Goal: Communication & Community: Participate in discussion

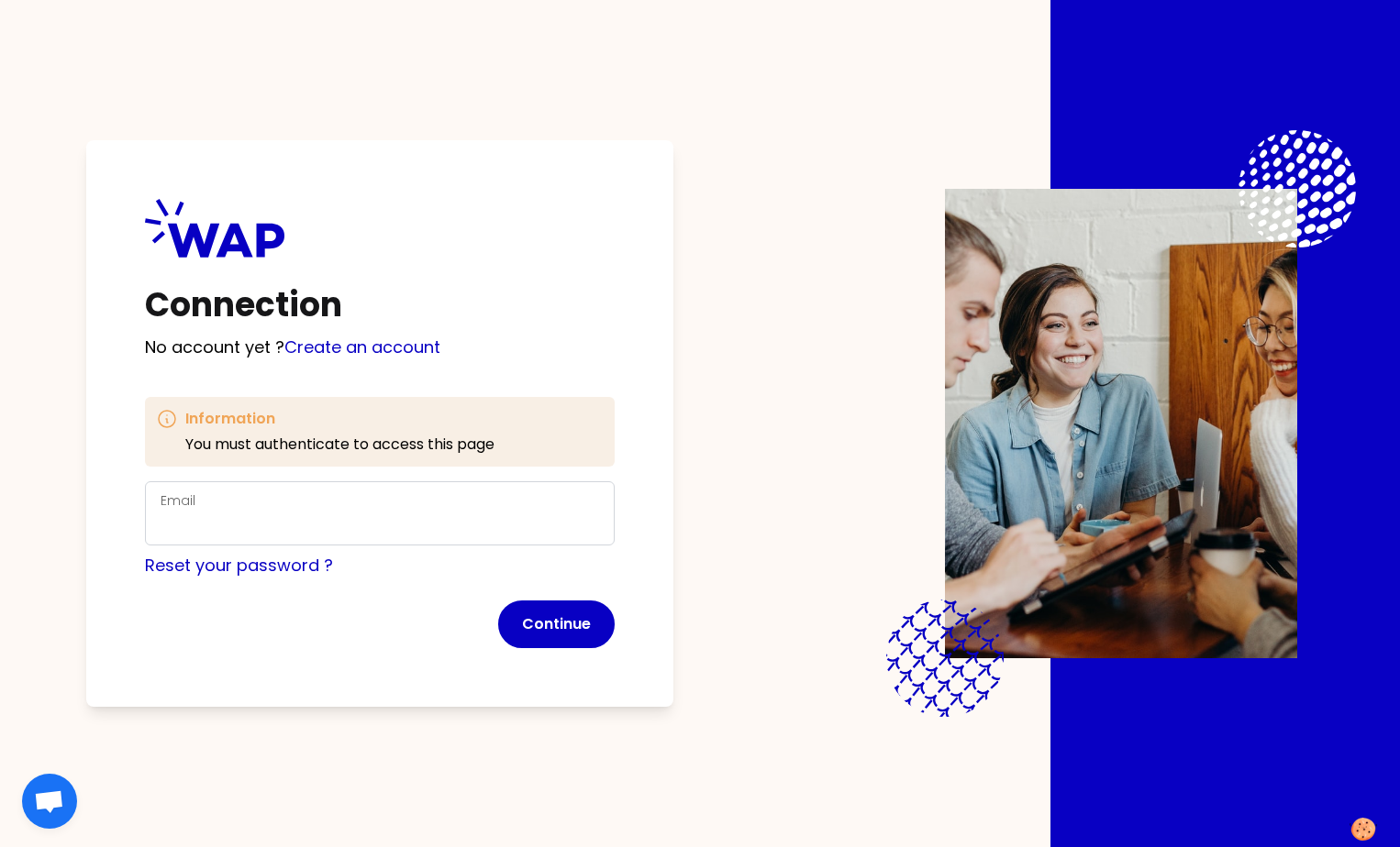
click at [230, 503] on div "Email" at bounding box center [379, 513] width 438 height 48
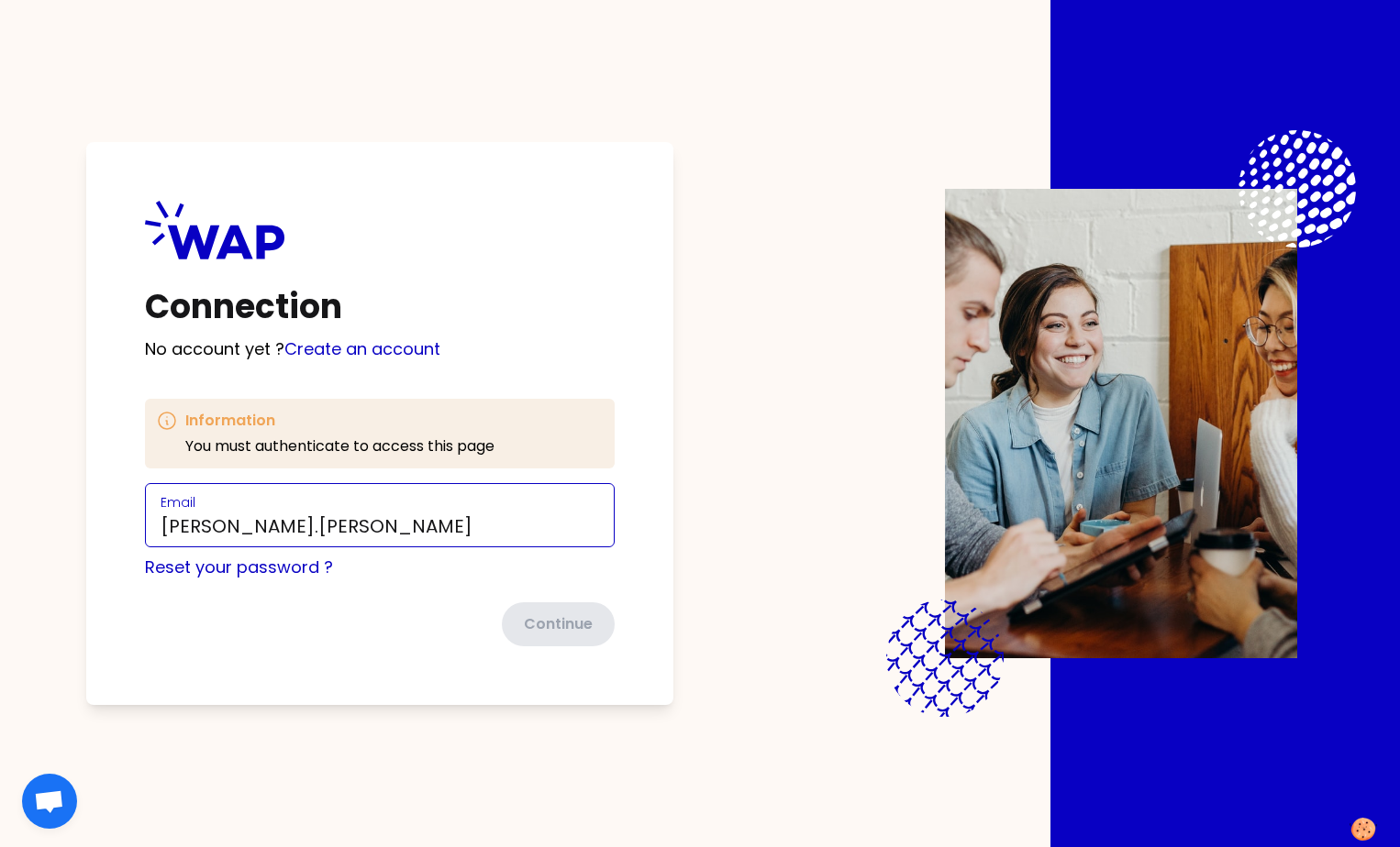
type input "alejandro.perez@somfy.com"
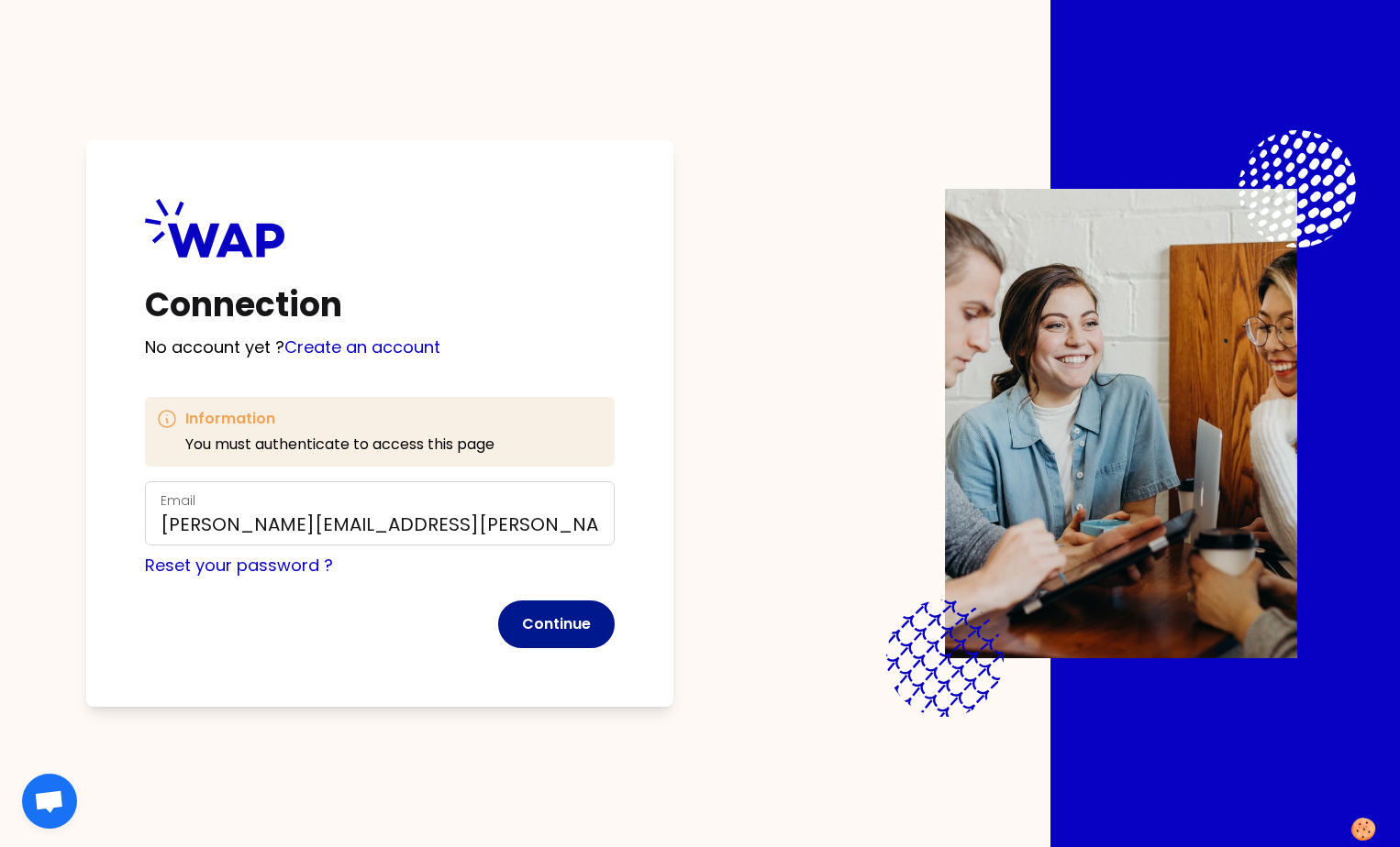
click at [546, 620] on button "Continue" at bounding box center [556, 624] width 116 height 48
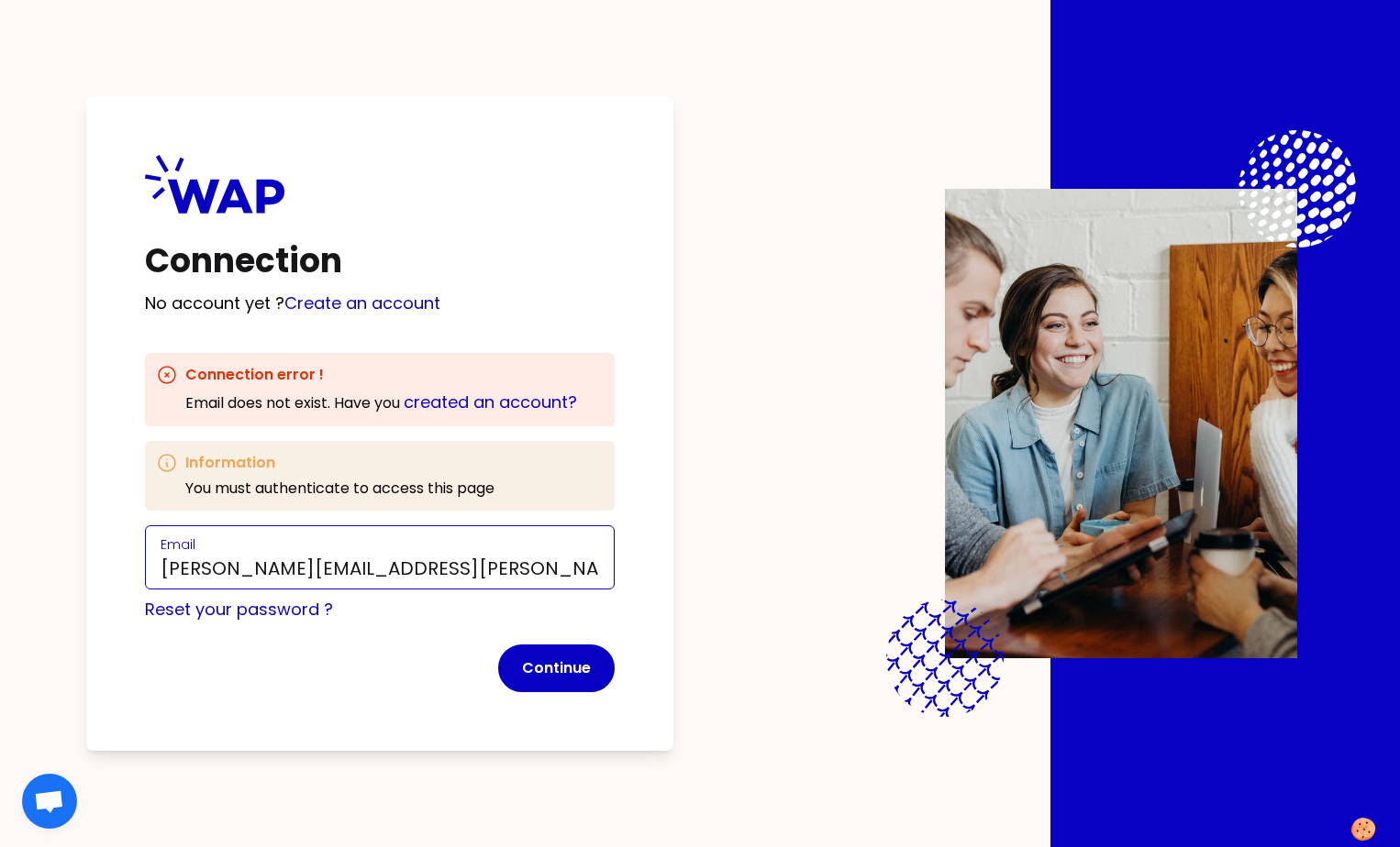
click at [439, 564] on input "alejandro.perez@somfy.com" at bounding box center [379, 568] width 438 height 25
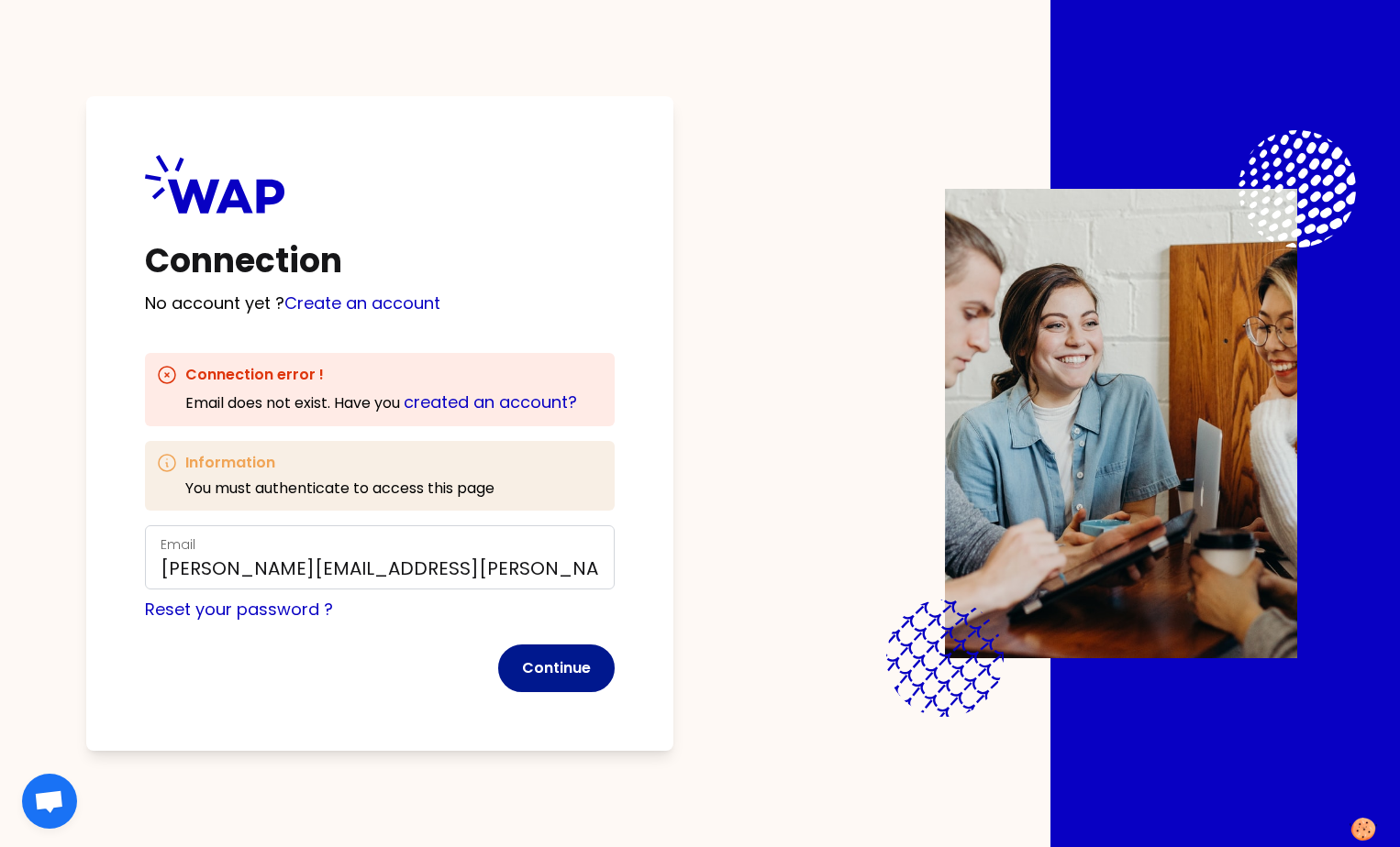
click at [551, 663] on button "Continue" at bounding box center [556, 668] width 116 height 48
click at [357, 302] on link "Create an account" at bounding box center [362, 302] width 156 height 22
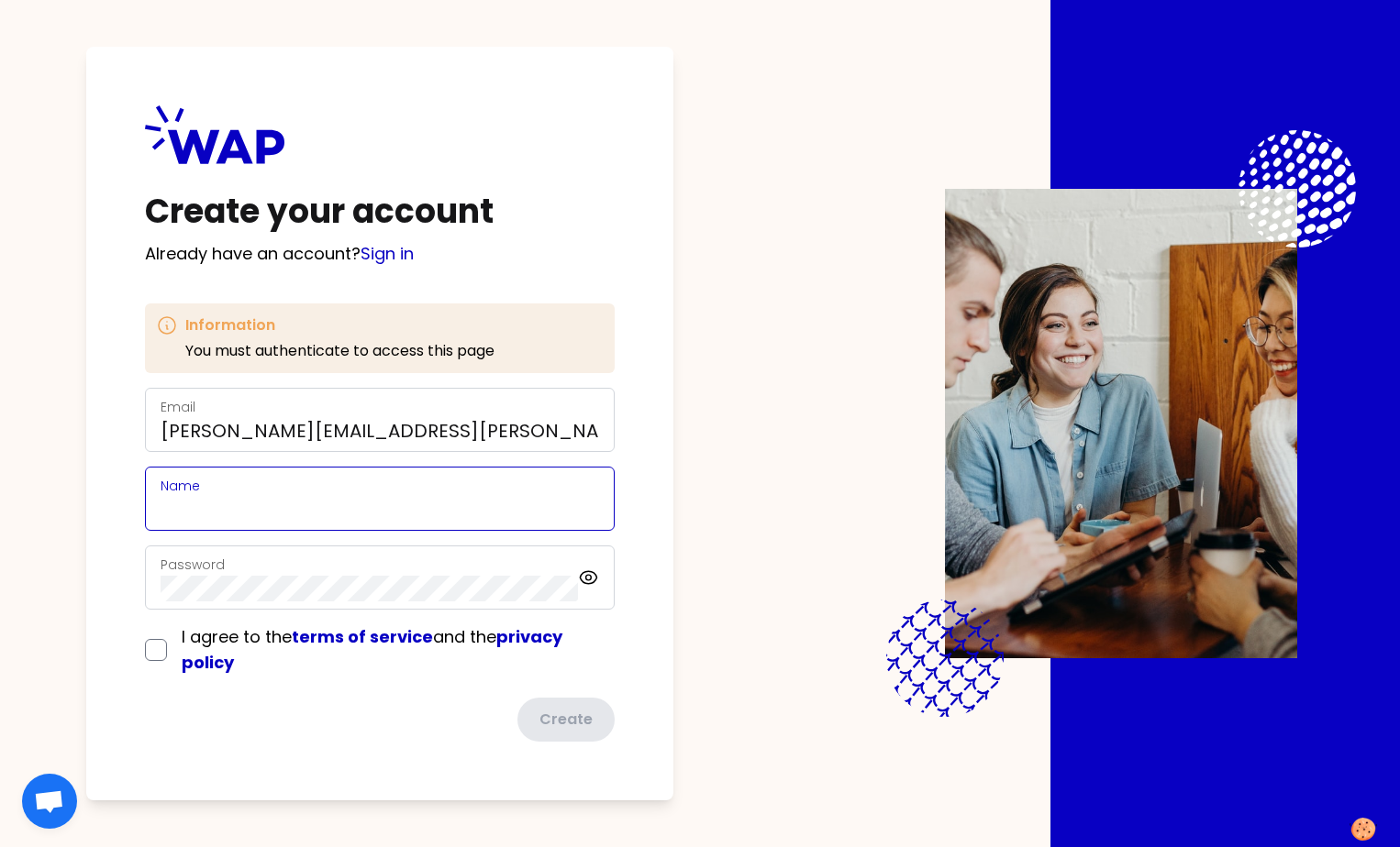
click at [317, 503] on input "Name" at bounding box center [379, 509] width 438 height 25
type input "Alejandro Pérez"
click at [278, 572] on div "Password" at bounding box center [369, 578] width 418 height 48
click at [591, 570] on icon at bounding box center [589, 578] width 21 height 22
click at [162, 649] on input "checkbox" at bounding box center [155, 650] width 22 height 22
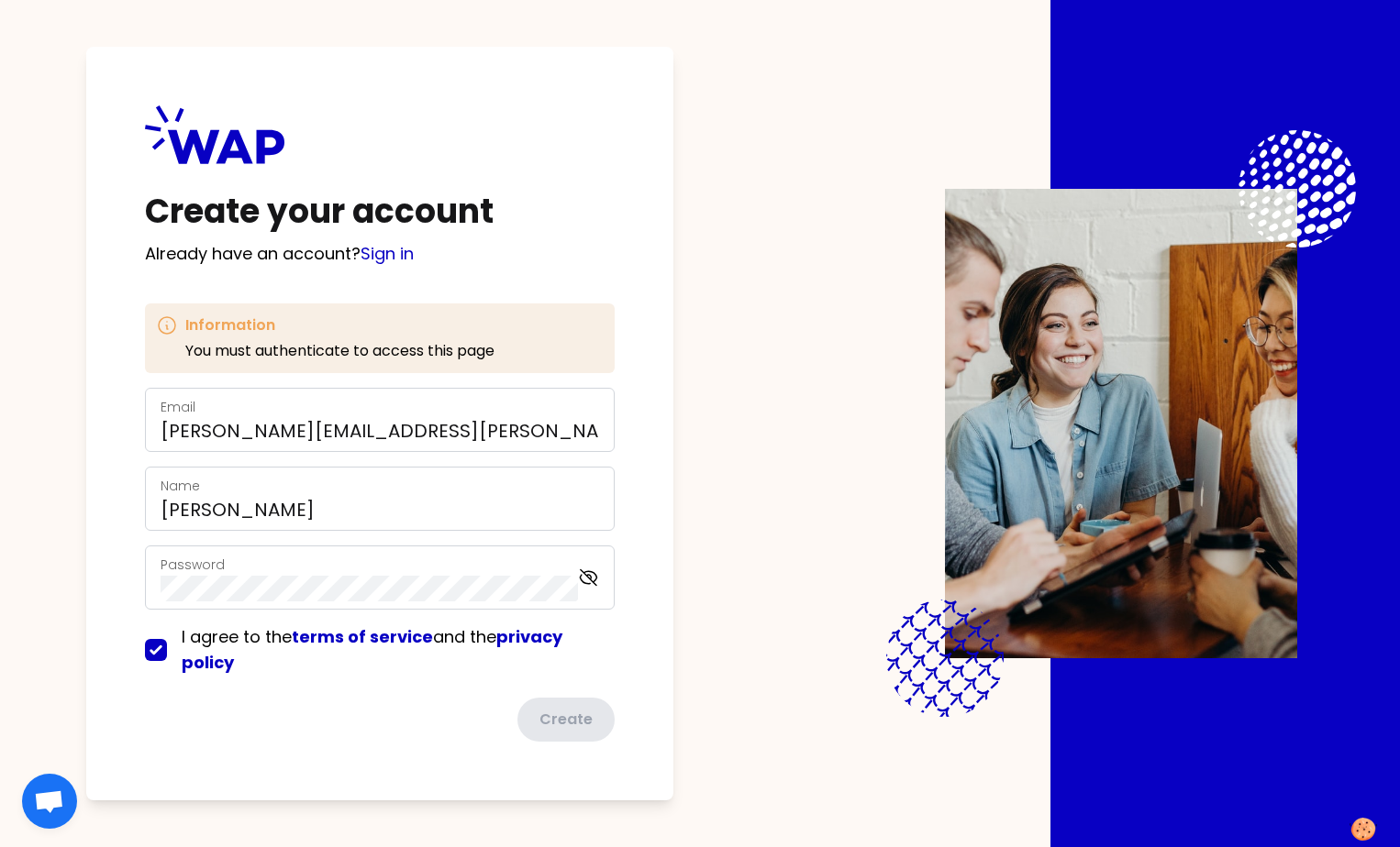
checkbox input "true"
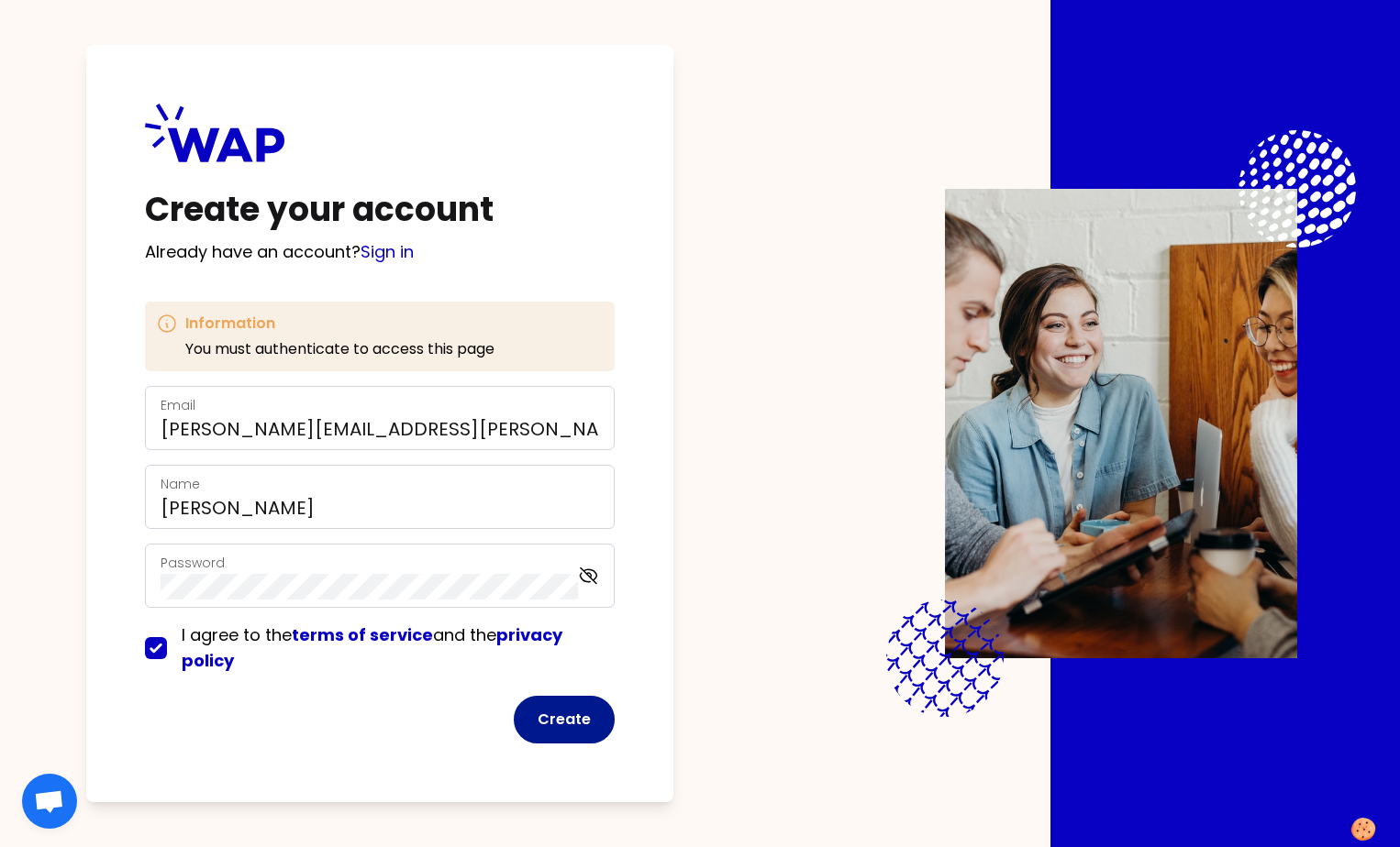
click at [552, 725] on button "Create" at bounding box center [563, 719] width 101 height 48
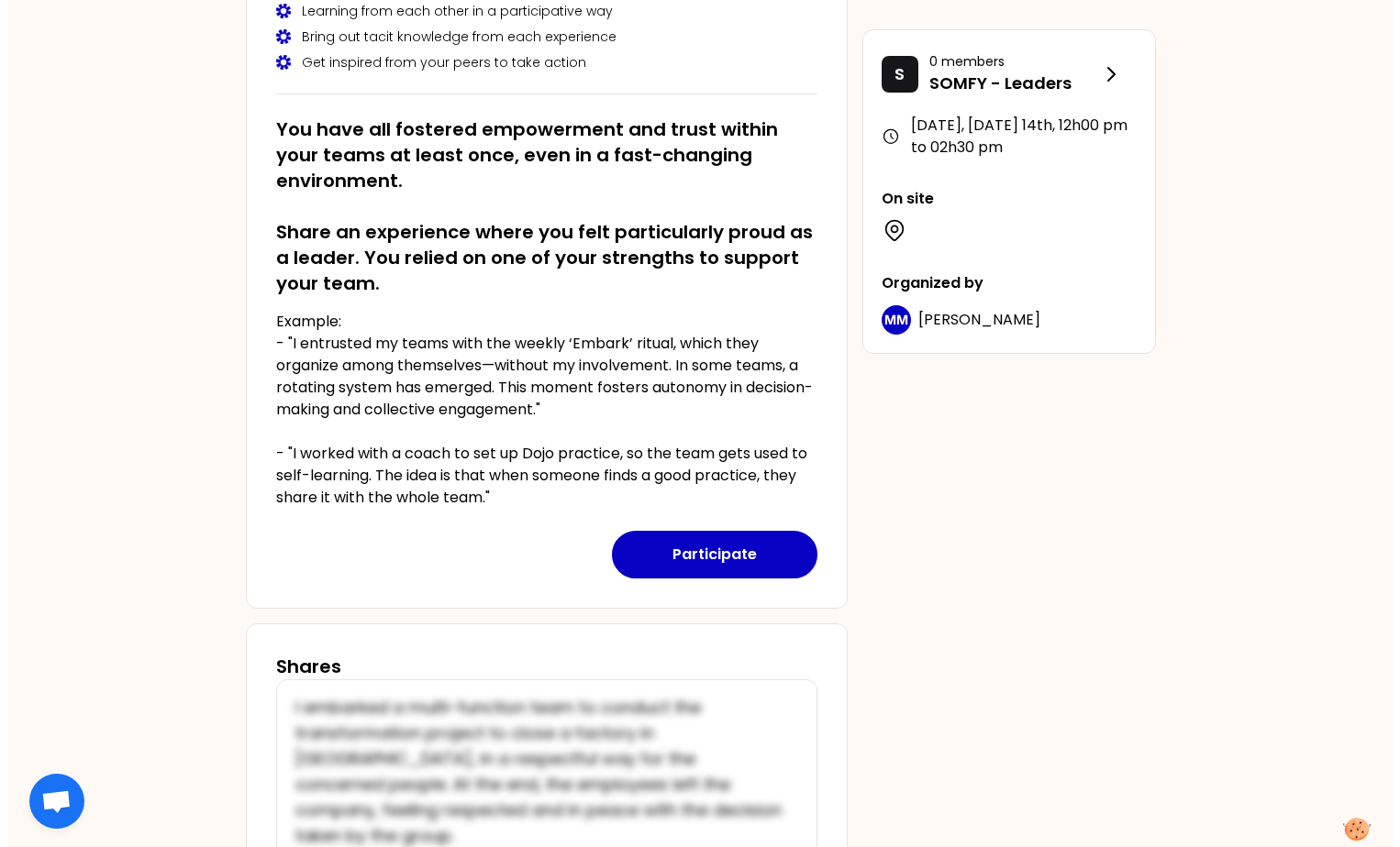
scroll to position [364, 0]
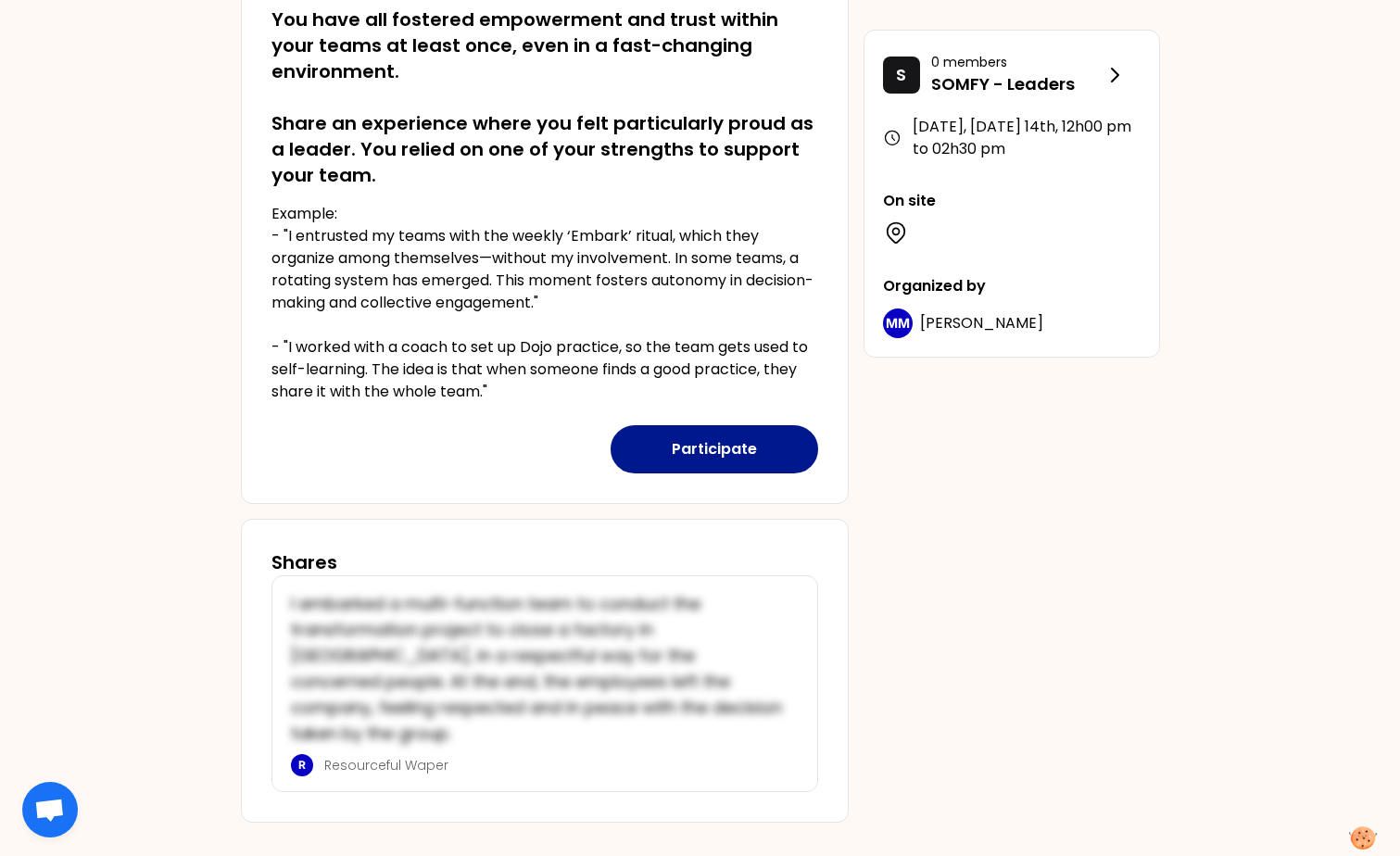
click at [700, 455] on button "Participate" at bounding box center [714, 449] width 207 height 48
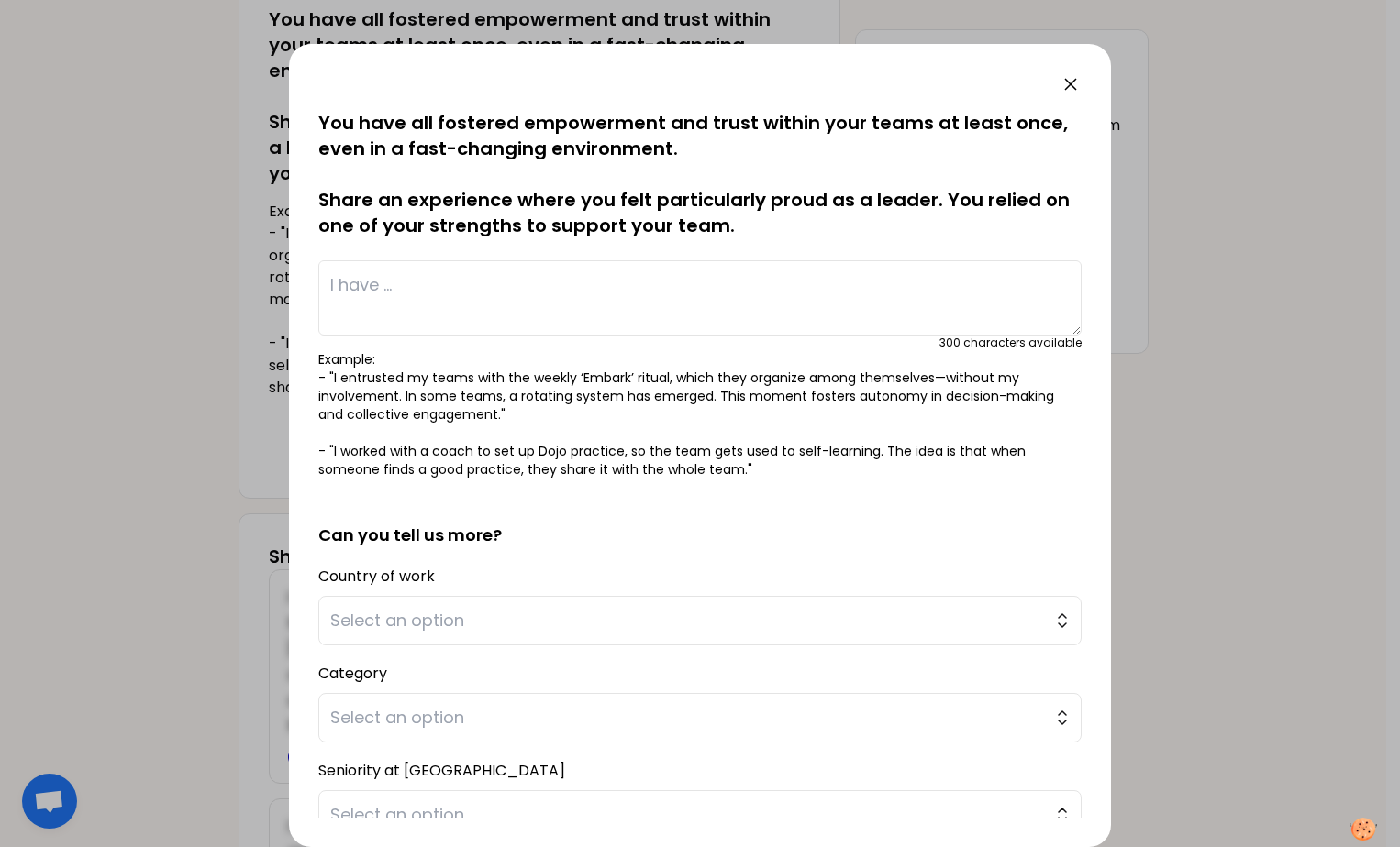
click at [435, 281] on textarea at bounding box center [700, 298] width 763 height 75
click at [390, 302] on textarea at bounding box center [700, 298] width 763 height 75
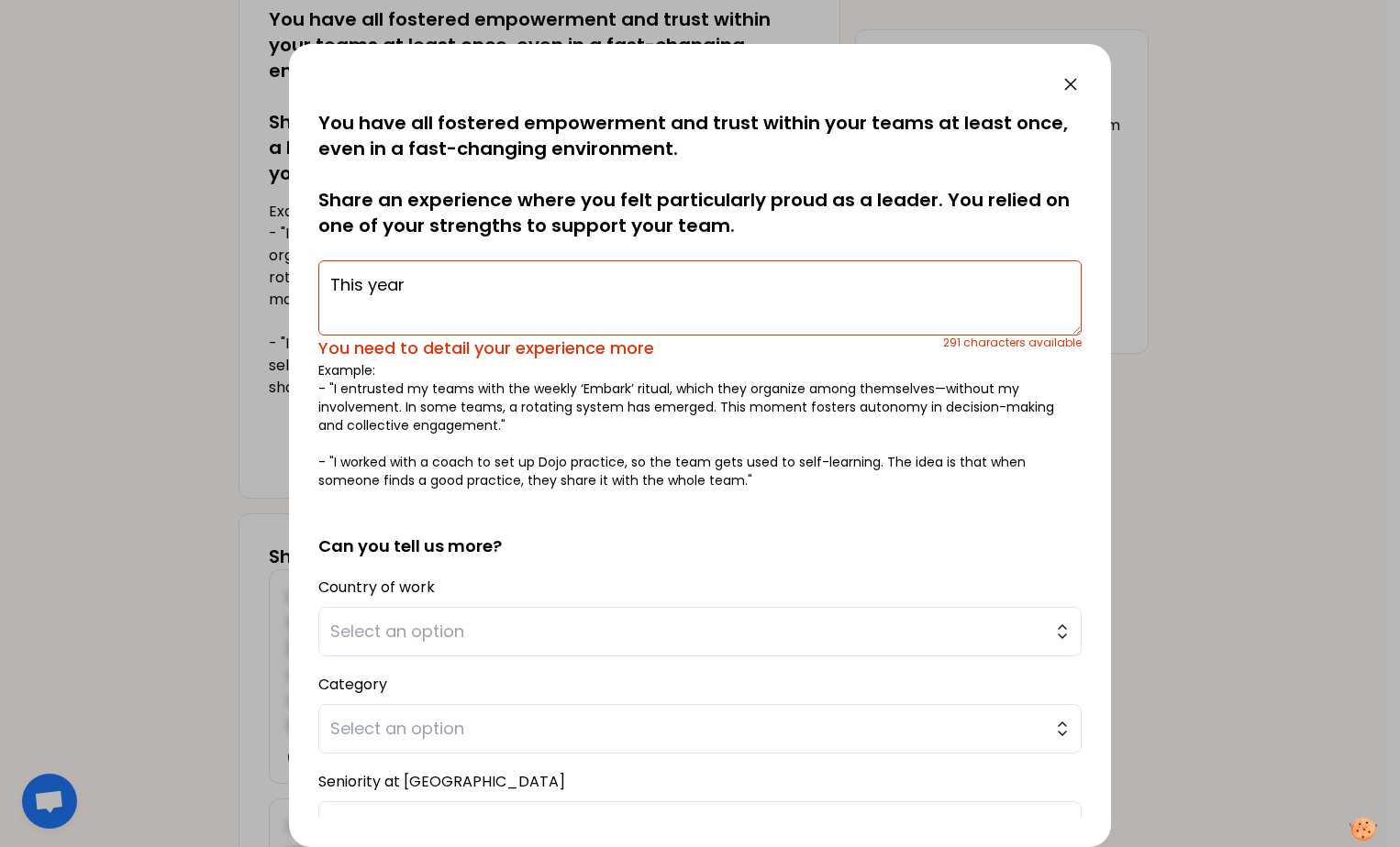
drag, startPoint x: 429, startPoint y: 288, endPoint x: 294, endPoint y: 284, distance: 135.1
click at [254, 282] on div "saved You have all fostered empowerment and trust within your teams at least on…" at bounding box center [700, 424] width 1400 height 847
paste textarea ", I’m proud of how we’ve grown as a team—both in size and in spirit"
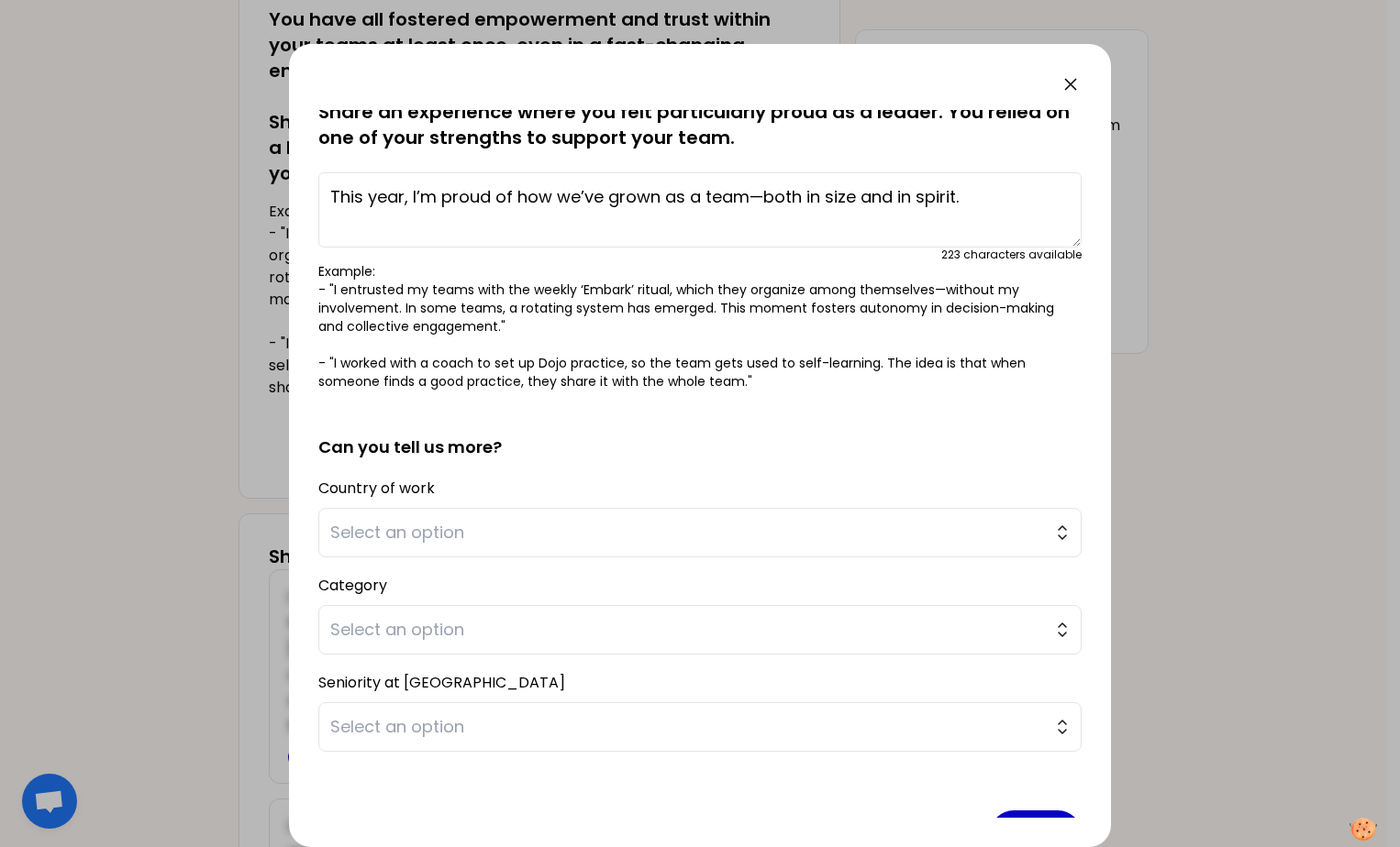
scroll to position [0, 0]
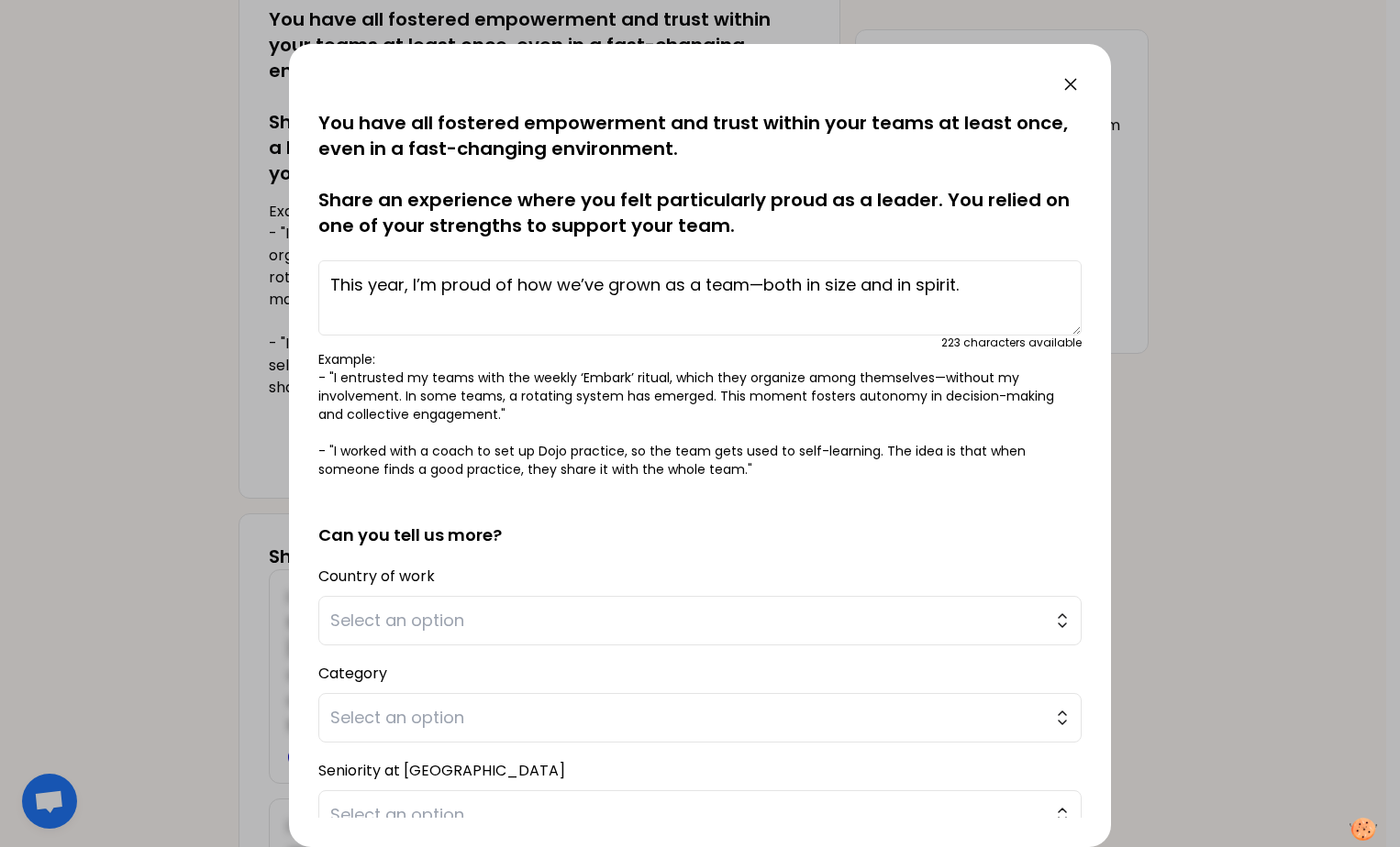
click at [351, 310] on textarea "This year, I’m proud of how we’ve grown as a team—both in size and in spirit." at bounding box center [700, 298] width 763 height 75
click at [976, 289] on textarea "This year, I’m proud of how we’ve grown as a team—both in size and in spirit." at bounding box center [700, 298] width 763 height 75
click at [344, 312] on textarea "This year, I’m proud of how we’ve grown as a team—both in size and in spirit." at bounding box center [700, 298] width 763 height 75
click at [1014, 290] on textarea "This year, I’m proud of how we’ve grown as a team—both in size and in spirit." at bounding box center [700, 298] width 763 height 75
paste textarea "We’ve expanded the department and built a multibrand team, integrating three di…"
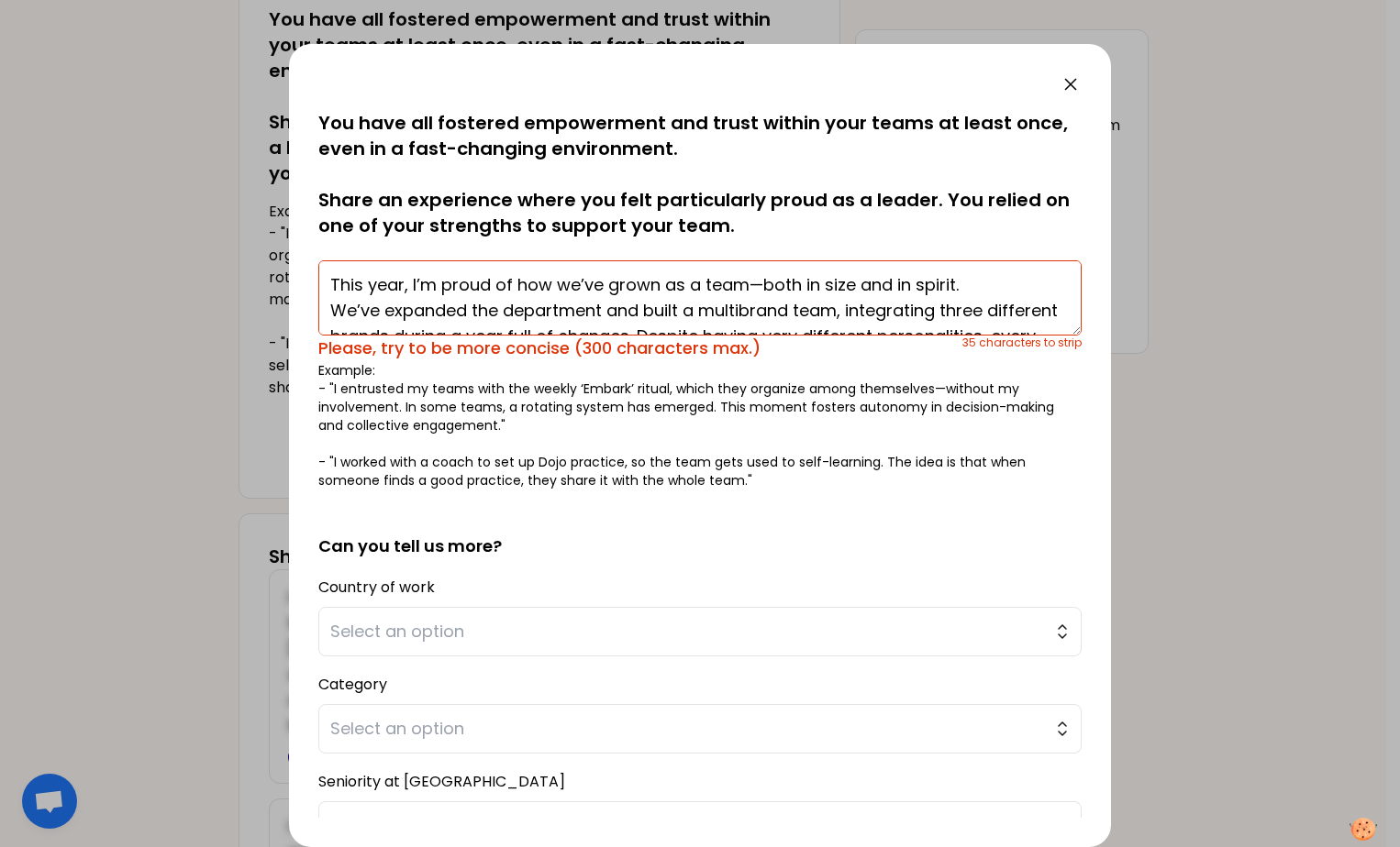
drag, startPoint x: 477, startPoint y: 318, endPoint x: 314, endPoint y: 310, distance: 163.2
click at [314, 310] on div "saved You have all fostered empowerment and trust within your teams at least on…" at bounding box center [700, 445] width 822 height 803
click at [856, 316] on textarea "This year, I’m proud of how we’ve grown as a team—both in size and in spirit. W…" at bounding box center [700, 298] width 763 height 75
click at [844, 309] on textarea "This year, I’m proud of how we’ve grown as a team—both in size and in spirit. W…" at bounding box center [700, 298] width 763 height 75
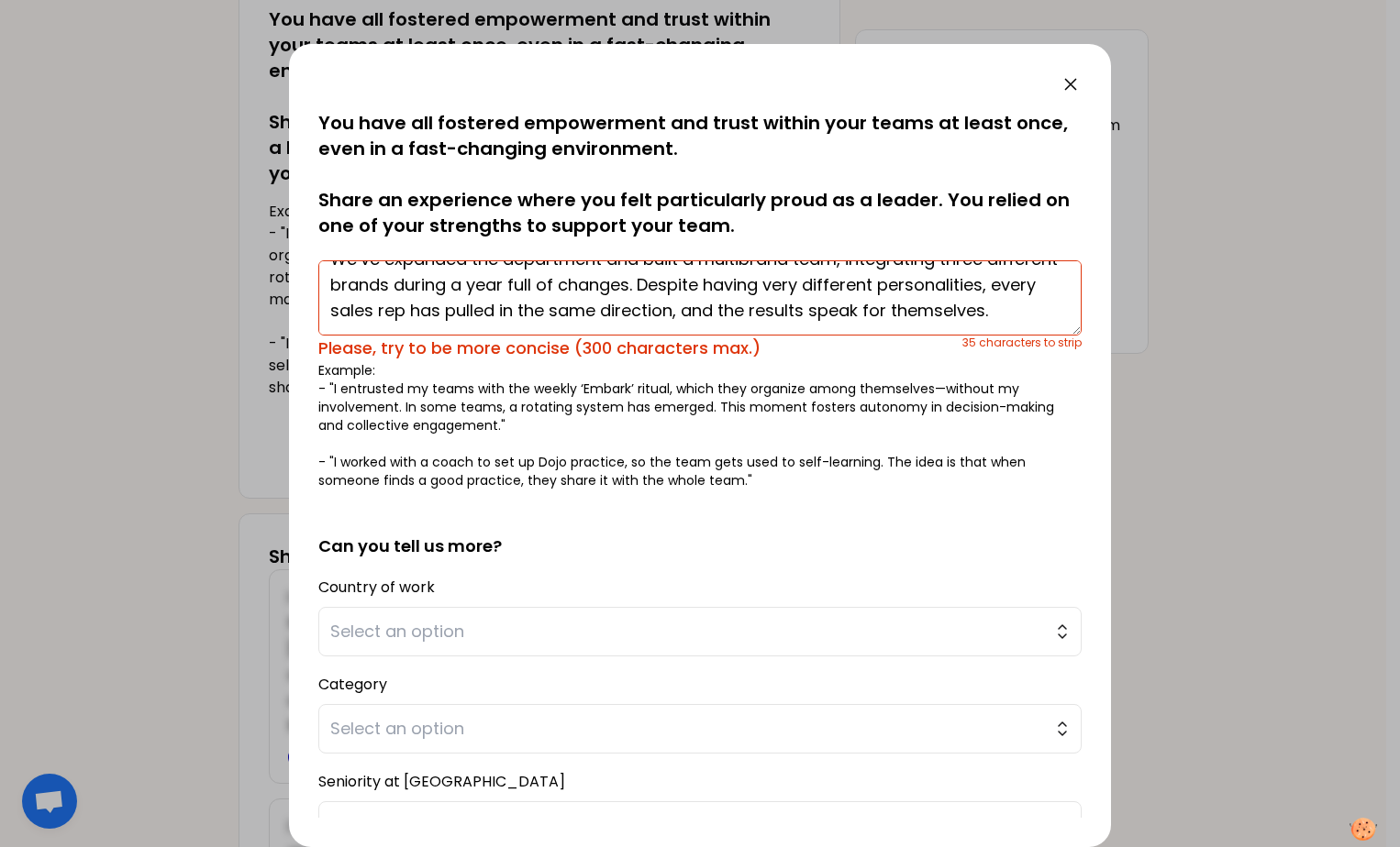
drag, startPoint x: 995, startPoint y: 316, endPoint x: 1044, endPoint y: 357, distance: 63.9
click at [1044, 357] on div "This year, I’m proud of how we’ve grown as a team—both in size and in spirit. W…" at bounding box center [700, 306] width 763 height 108
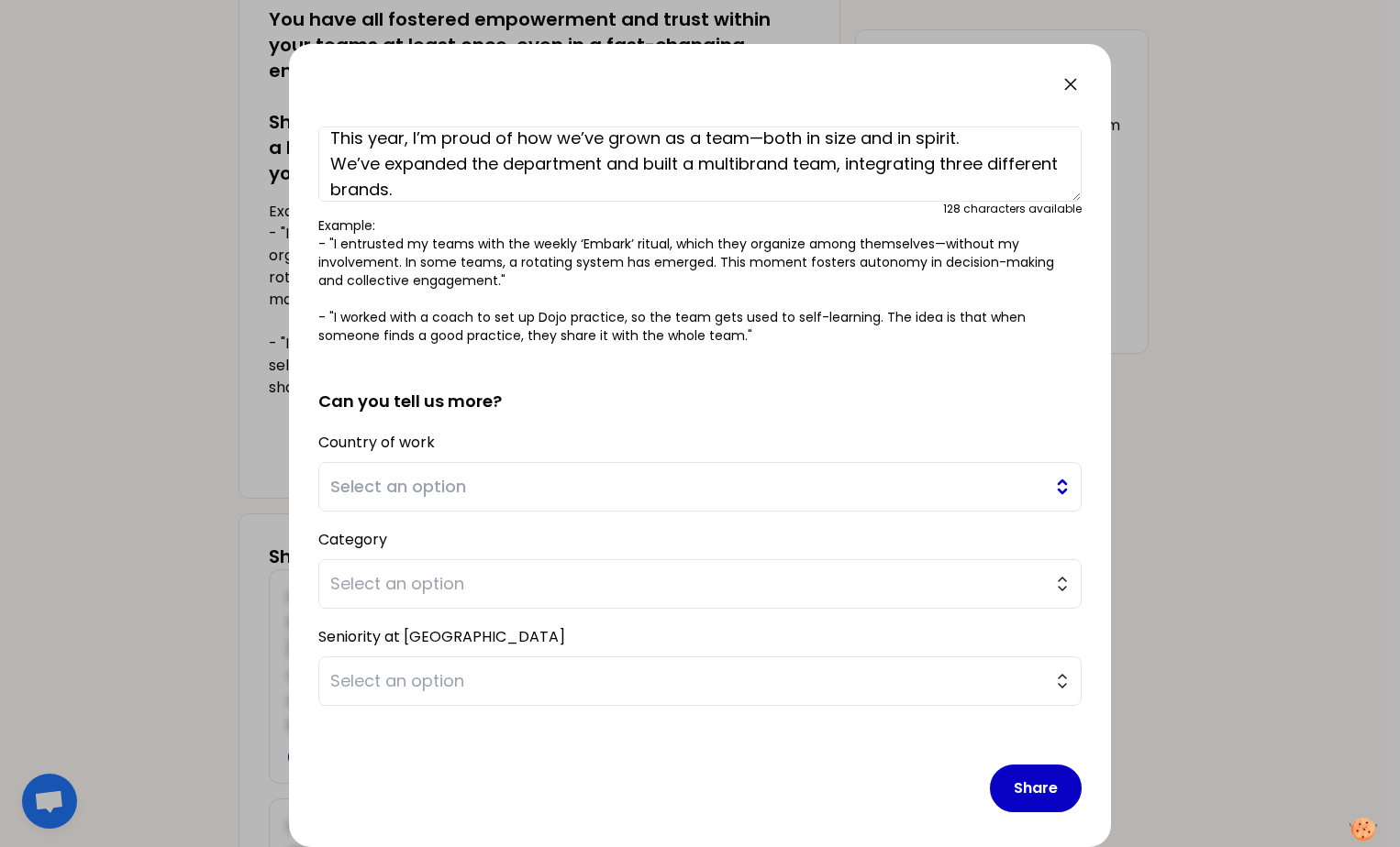
scroll to position [143, 0]
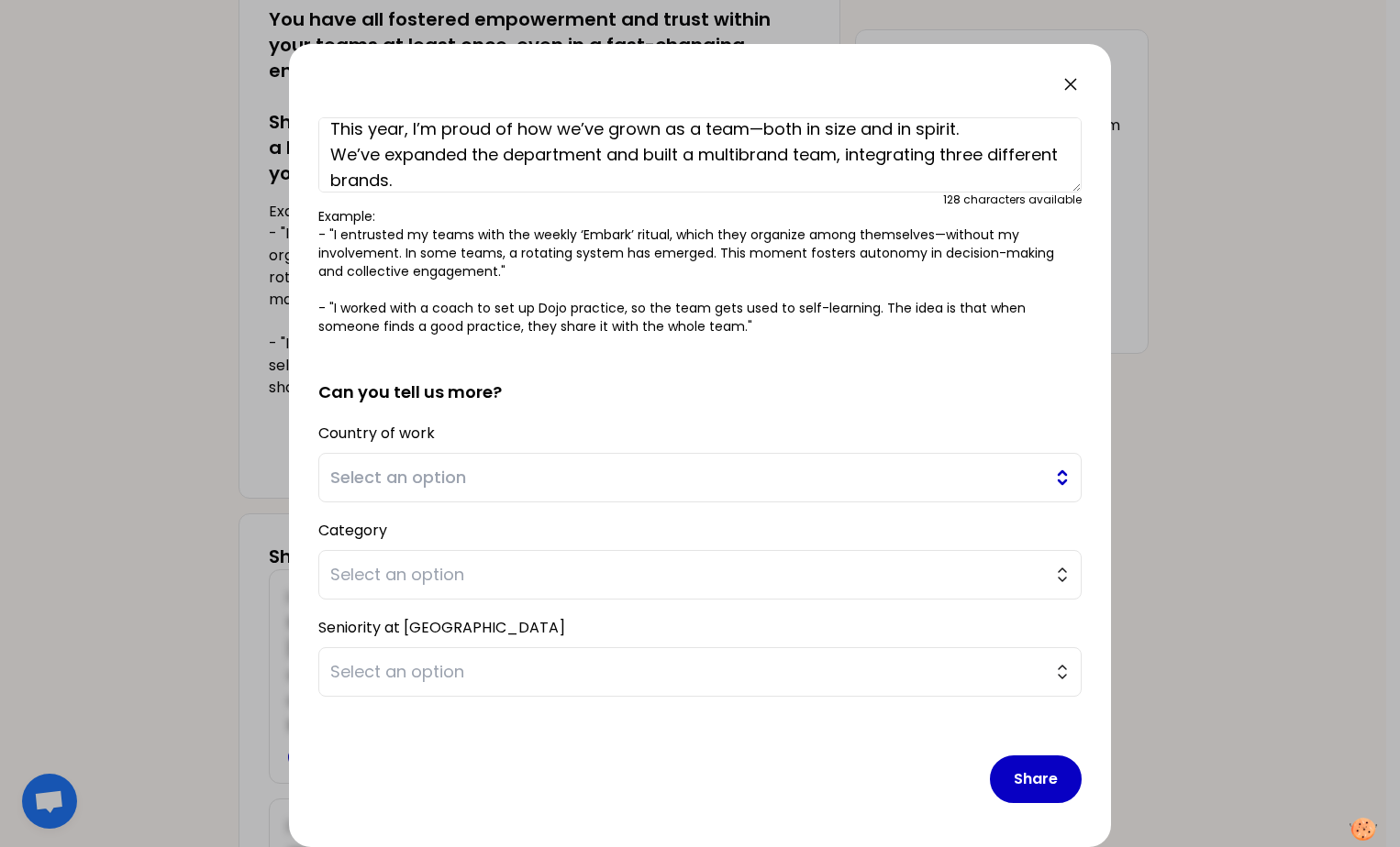
type textarea "This year, I’m proud of how we’ve grown as a team—both in size and in spirit. W…"
click at [517, 479] on span "Select an option" at bounding box center [686, 477] width 714 height 25
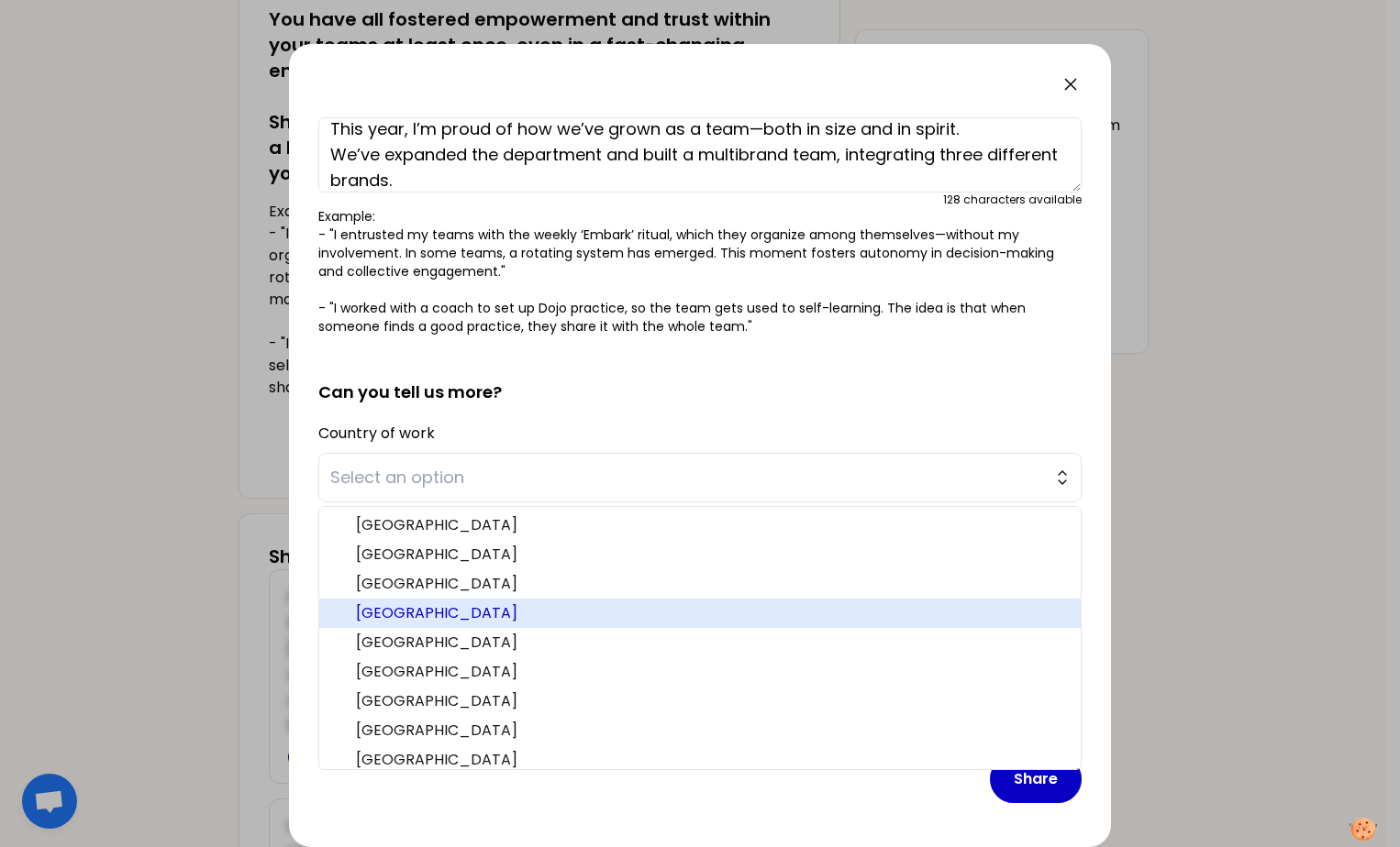
scroll to position [417, 0]
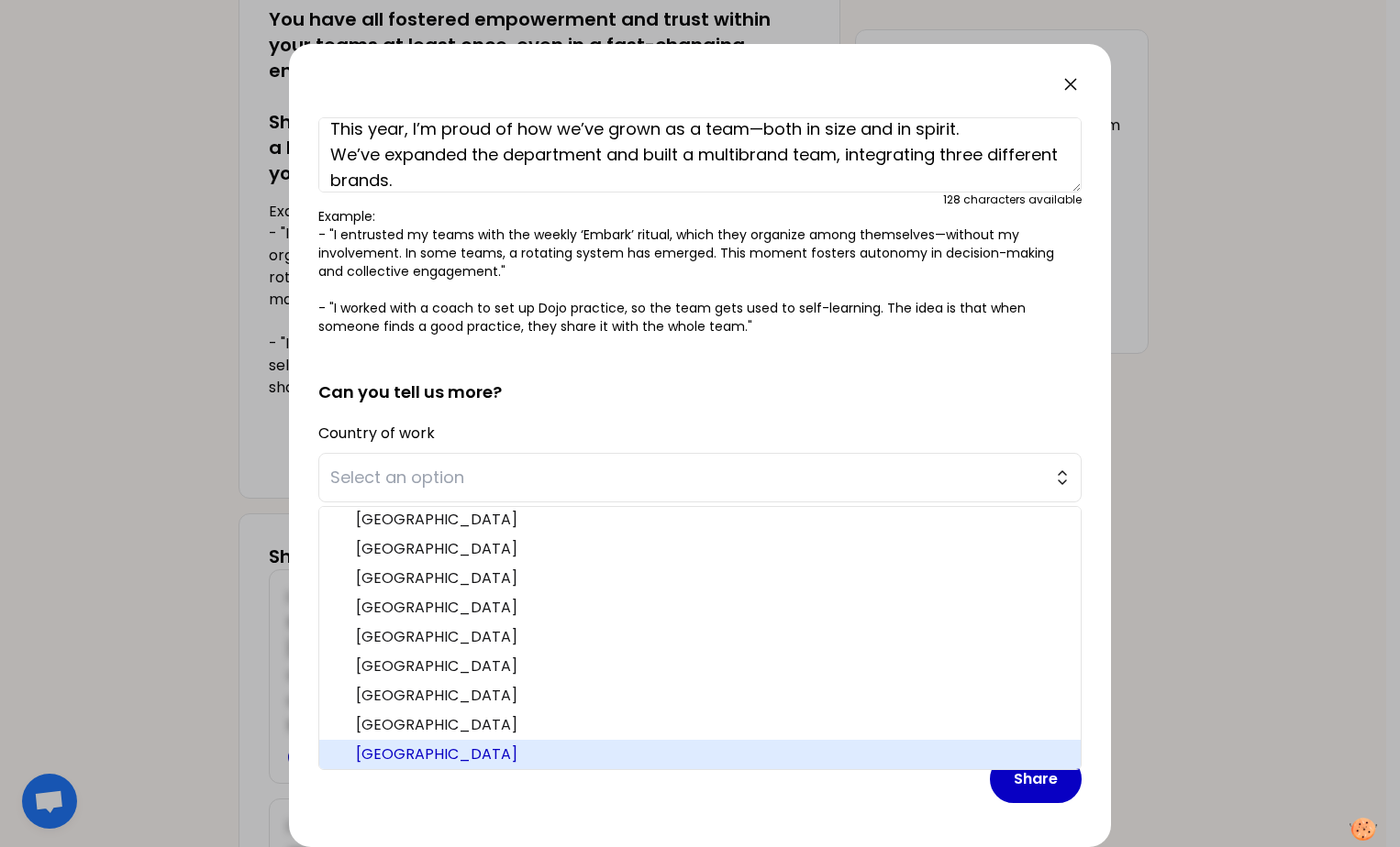
click at [418, 751] on span "Spain" at bounding box center [711, 754] width 710 height 22
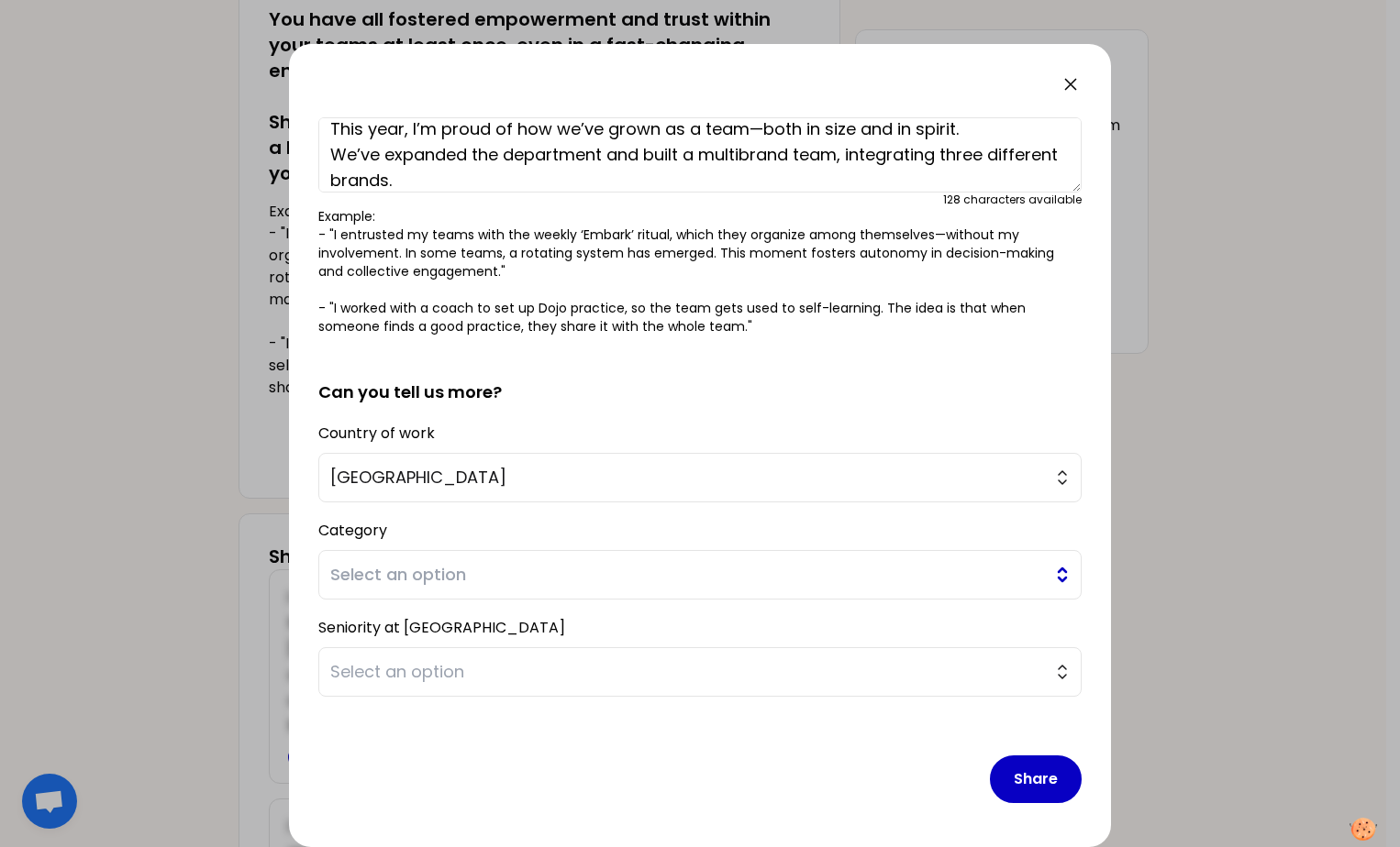
click at [413, 572] on span "Select an option" at bounding box center [686, 575] width 714 height 25
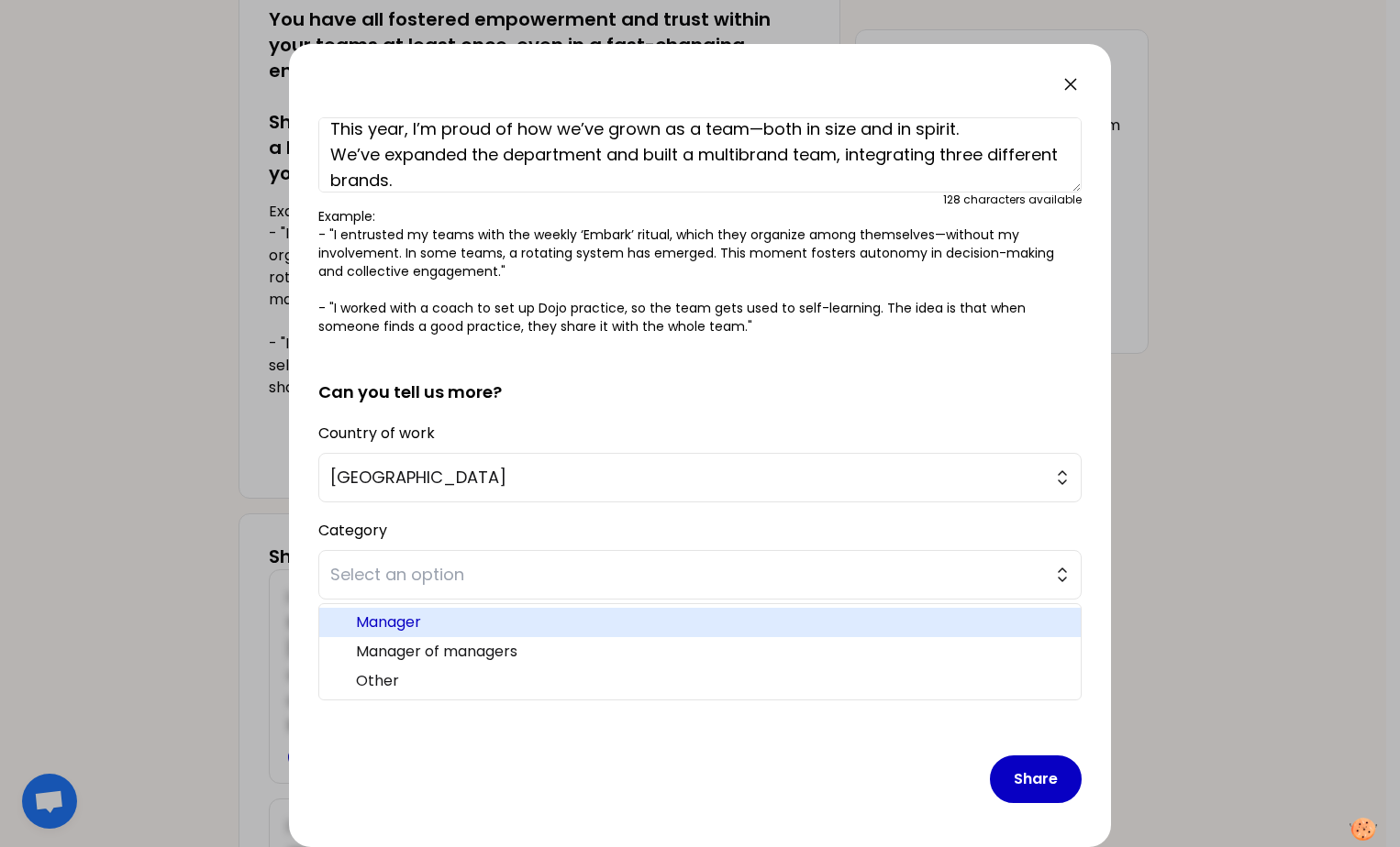
click at [403, 618] on span "Manager" at bounding box center [711, 623] width 710 height 22
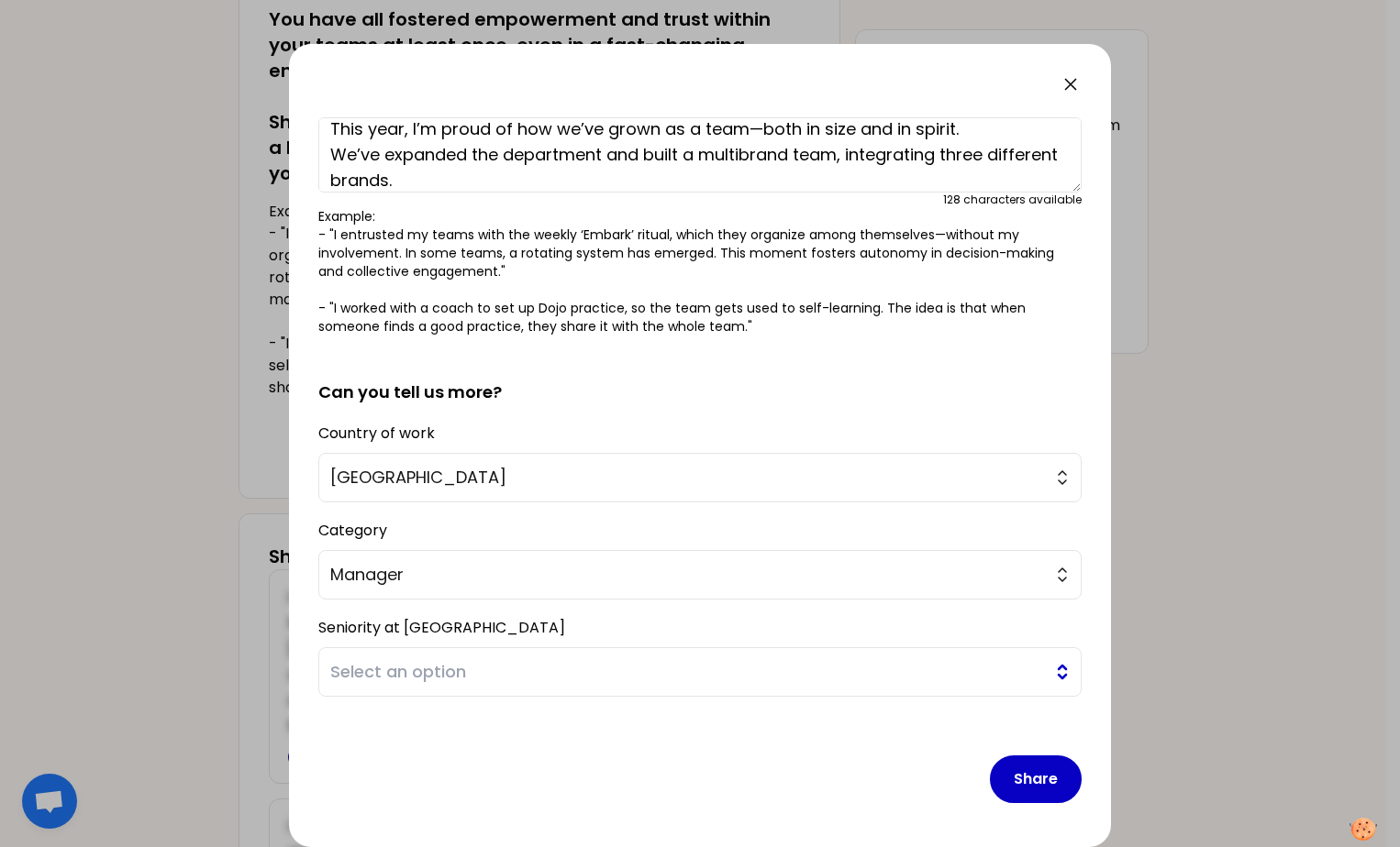
click at [418, 674] on span "Select an option" at bounding box center [686, 672] width 714 height 25
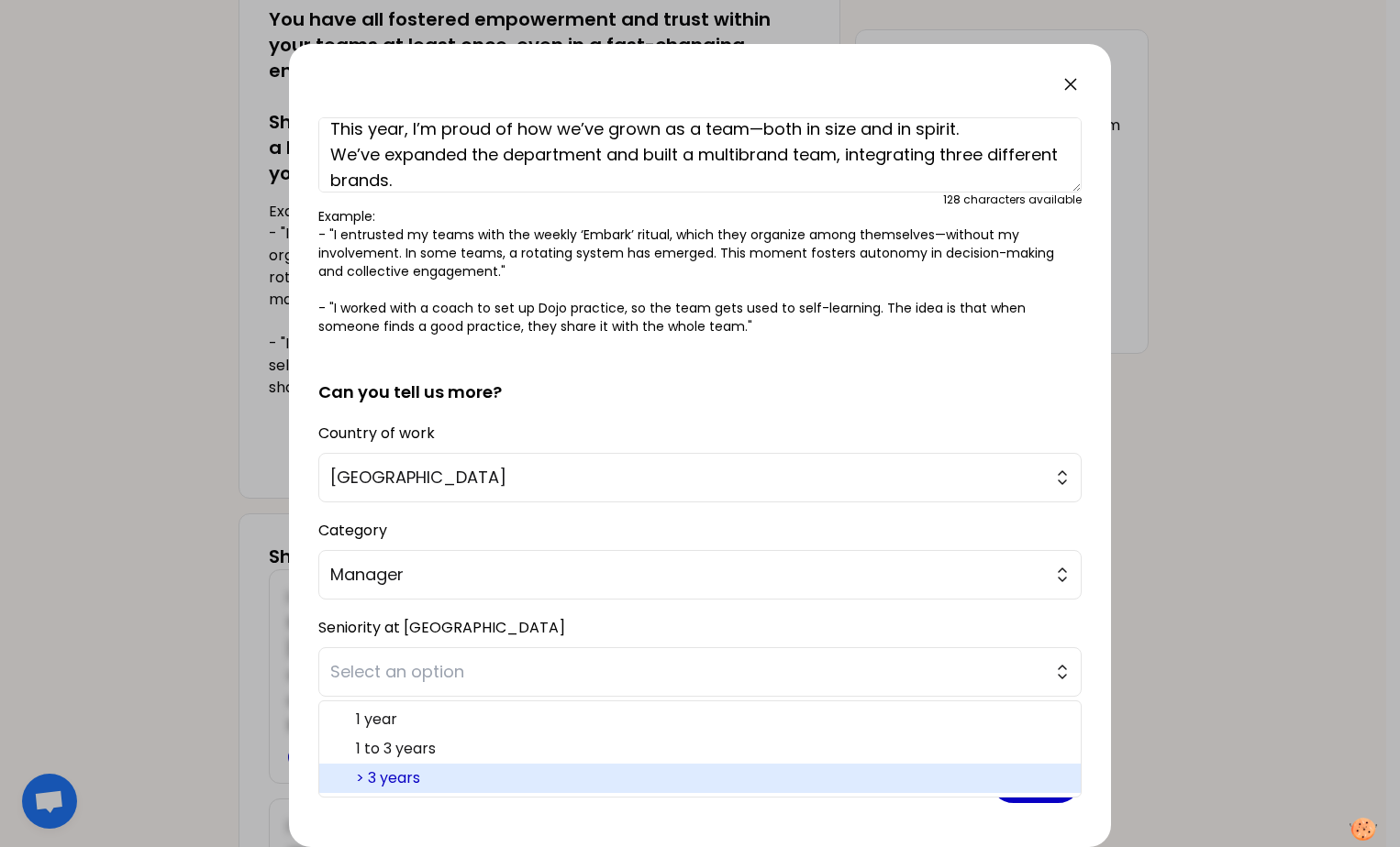
click at [404, 774] on span "> 3 years" at bounding box center [711, 778] width 710 height 22
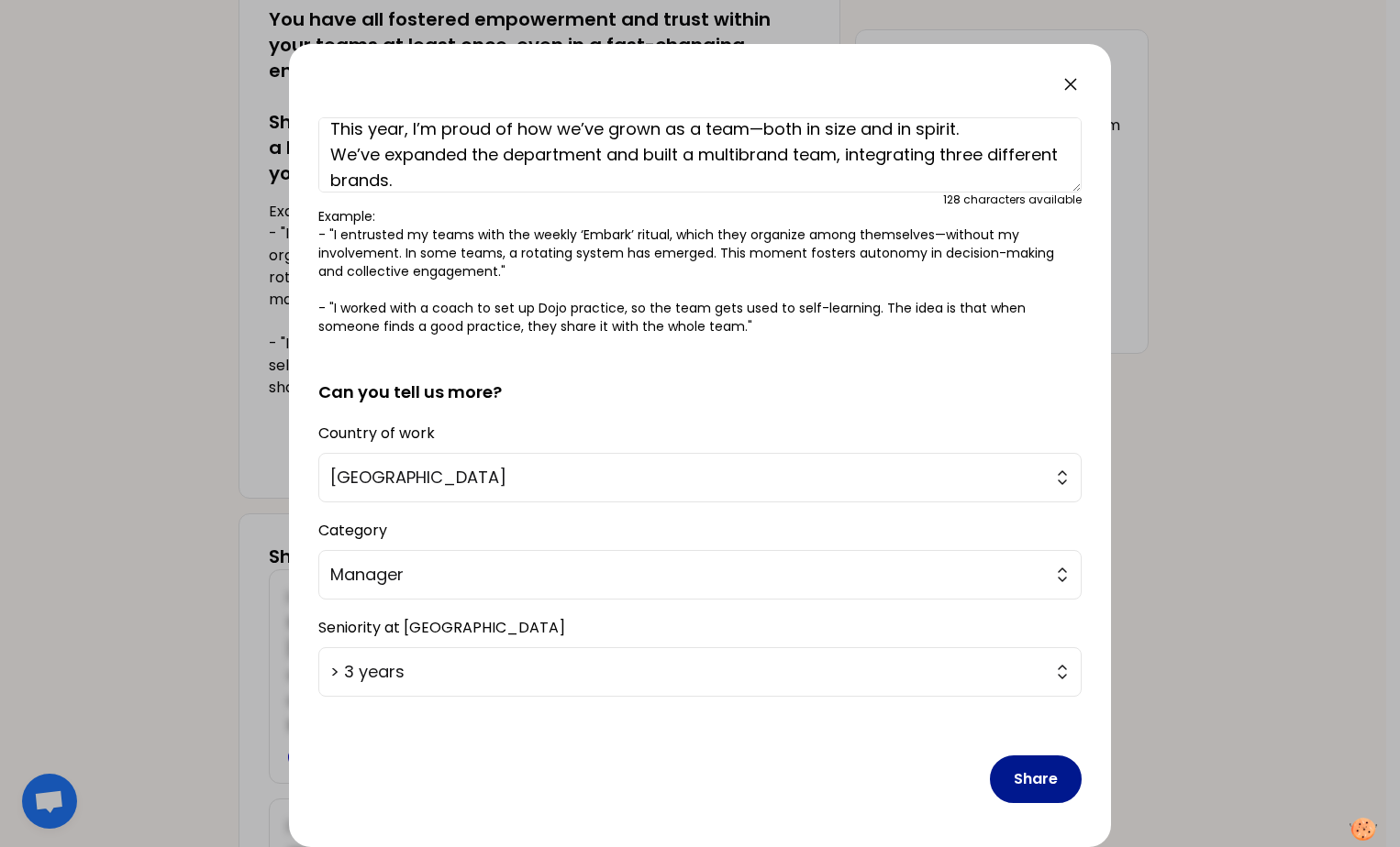
click at [1022, 786] on button "Share" at bounding box center [1036, 779] width 92 height 48
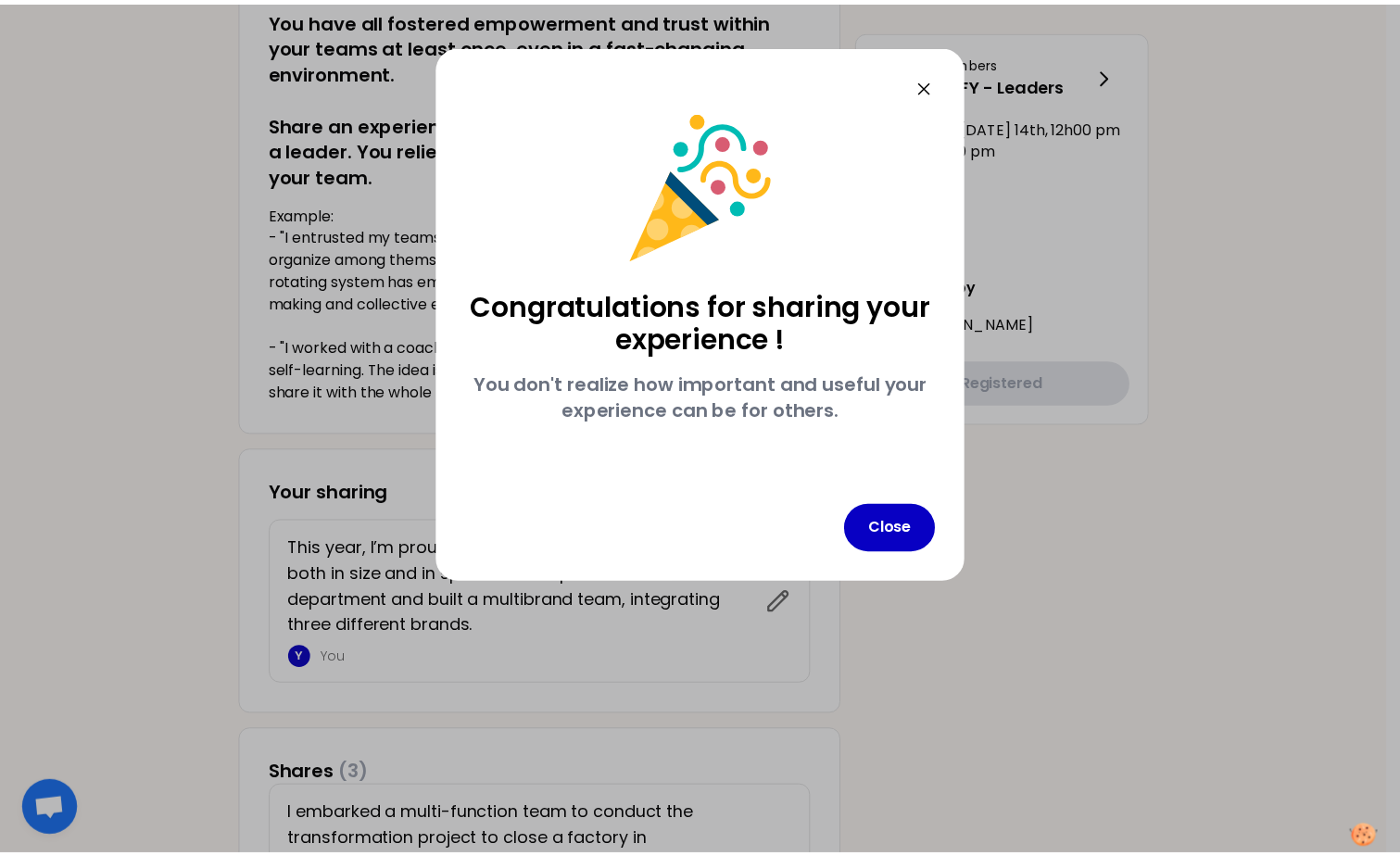
scroll to position [0, 0]
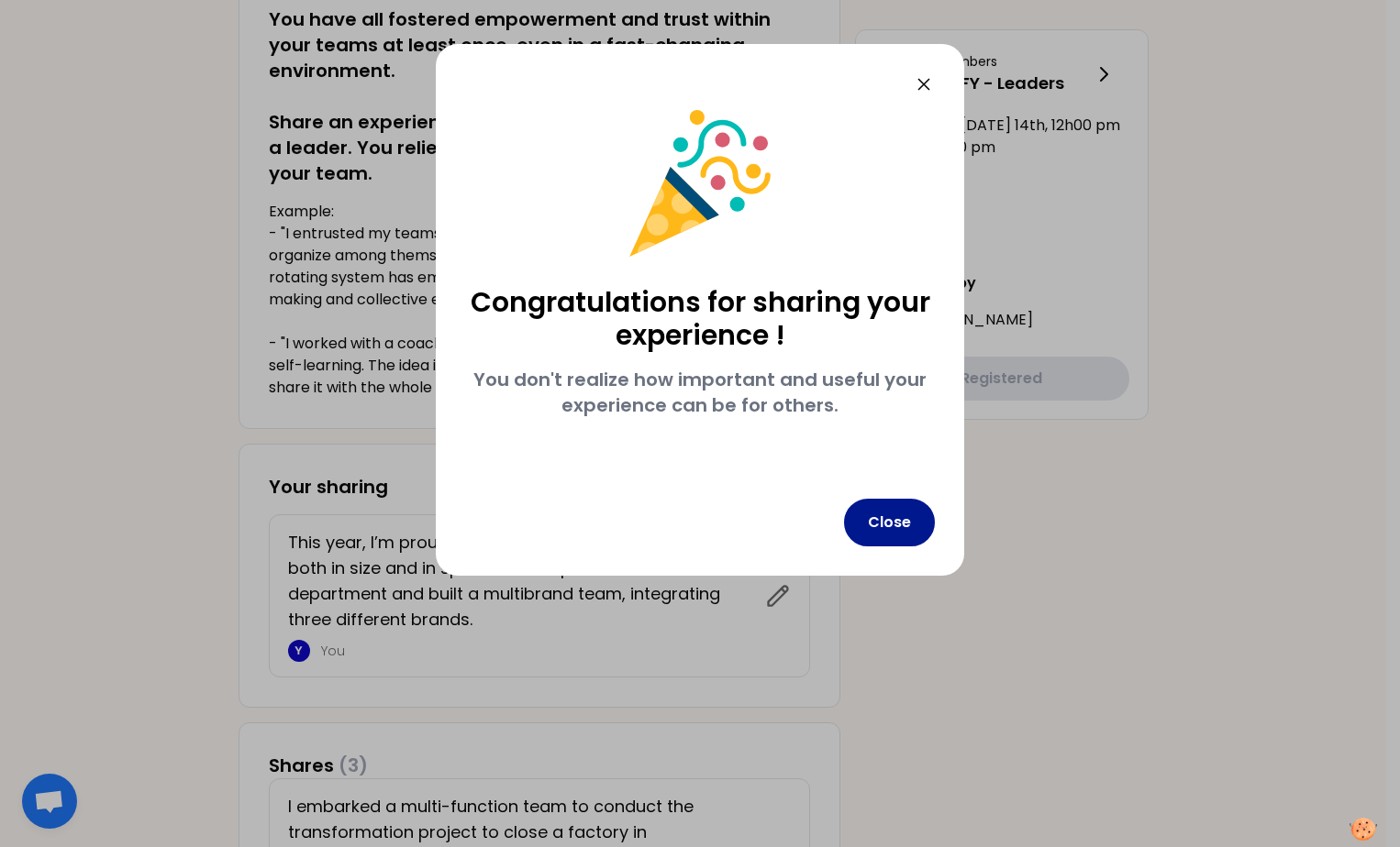
click at [902, 524] on button "Close" at bounding box center [888, 522] width 91 height 48
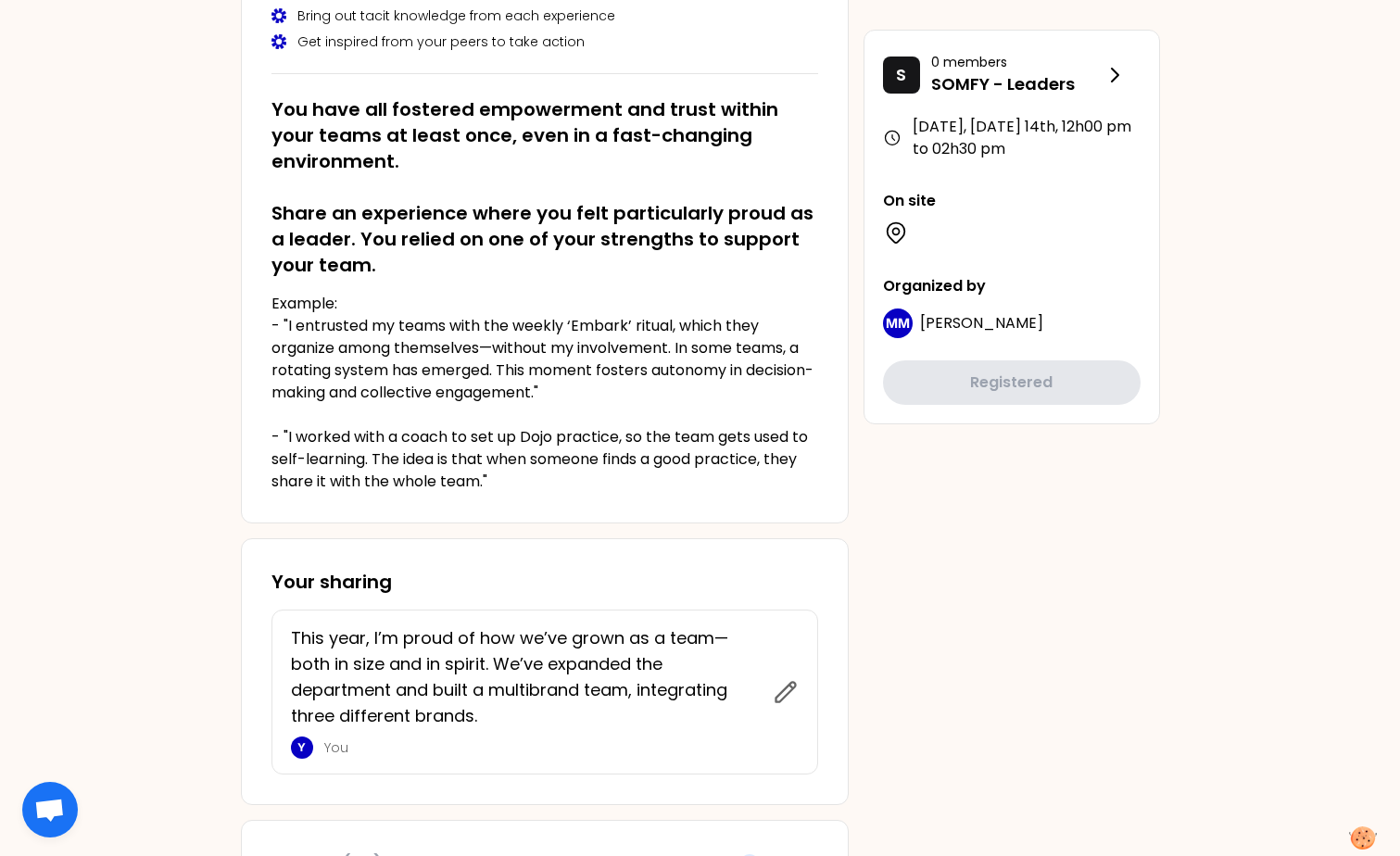
scroll to position [742, 0]
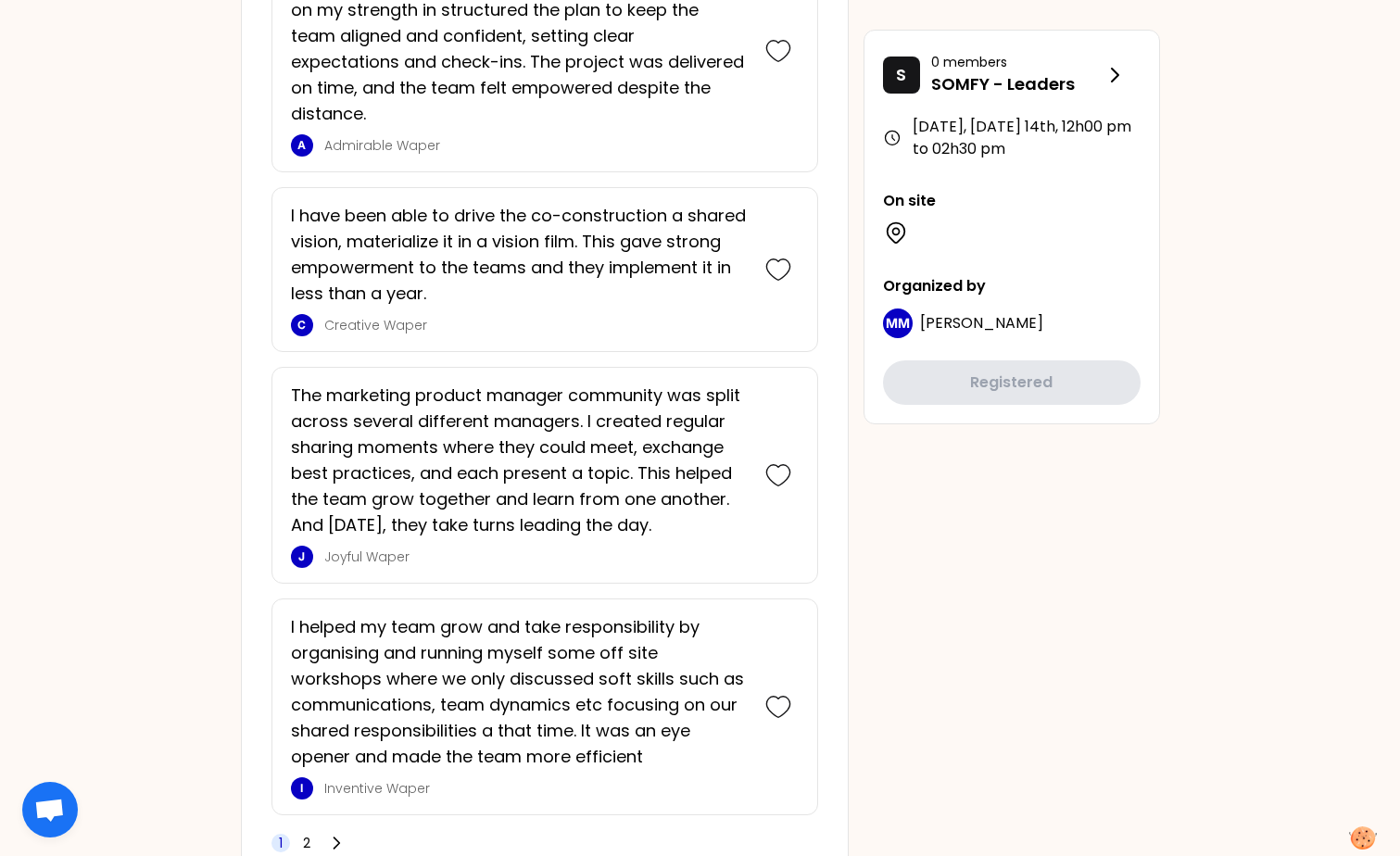
scroll to position [4451, 0]
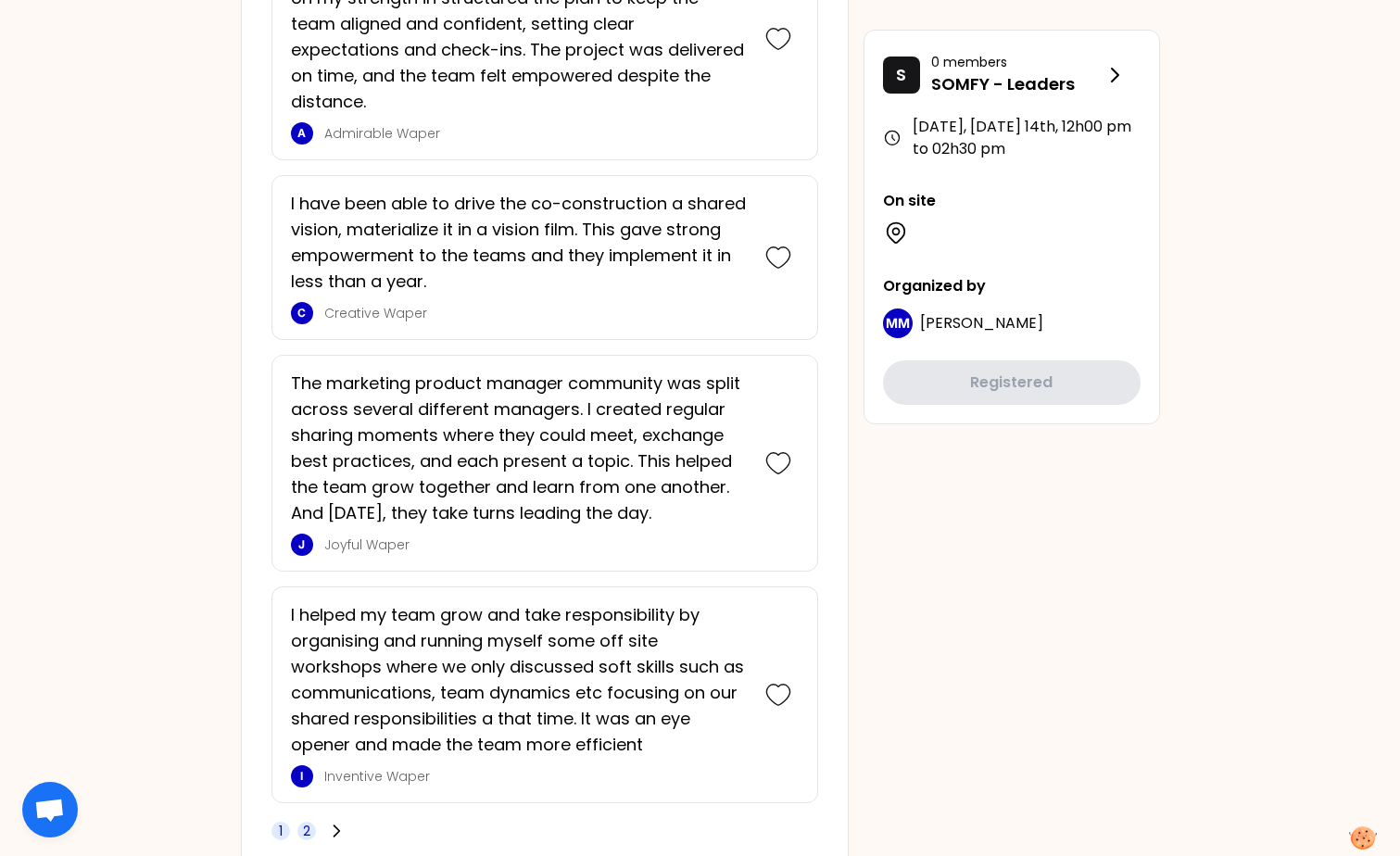
click at [303, 821] on span "2" at bounding box center [307, 830] width 8 height 19
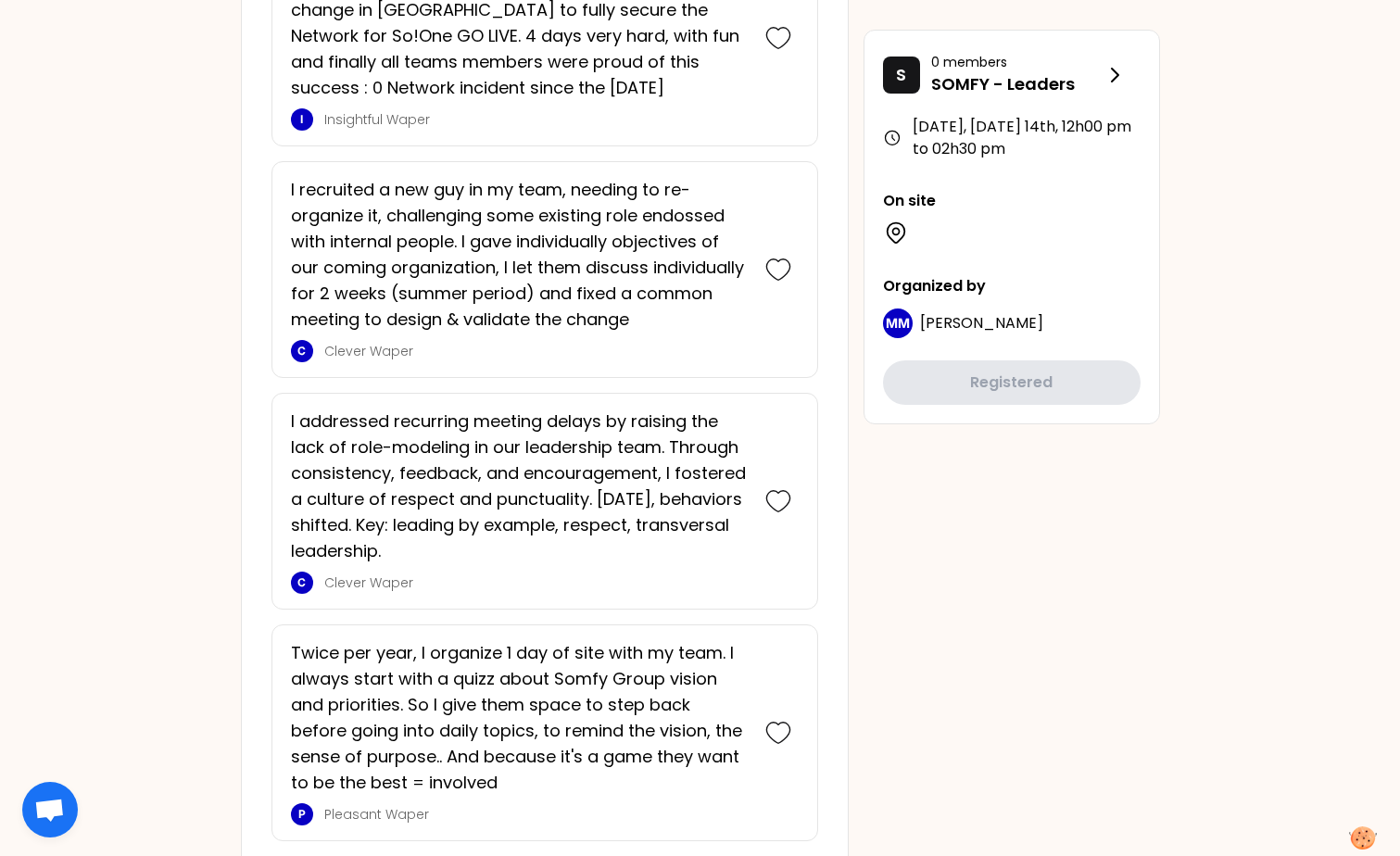
scroll to position [3659, 0]
